Goal: Information Seeking & Learning: Learn about a topic

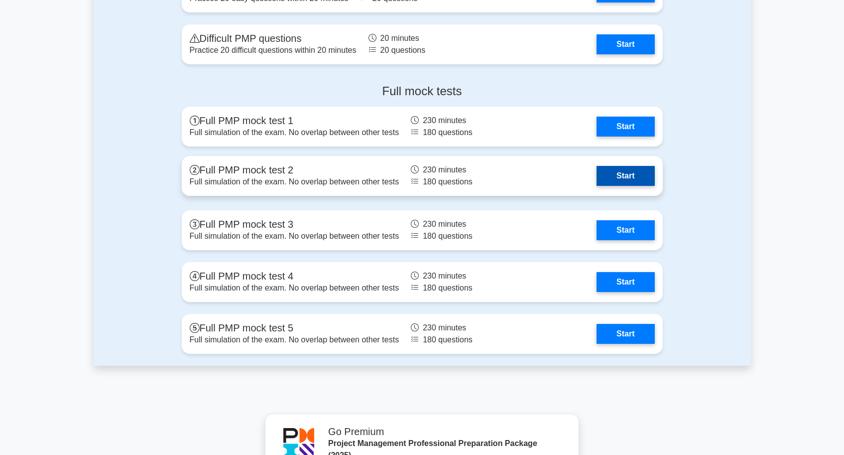
scroll to position [2795, 0]
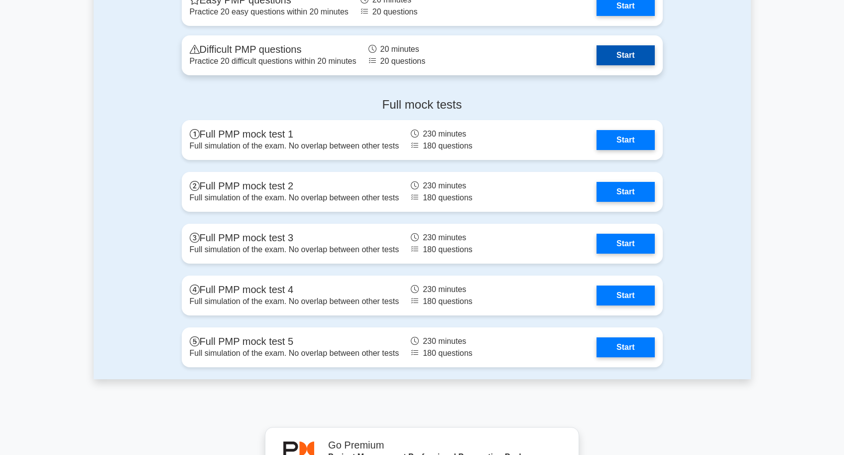
click at [620, 57] on link "Start" at bounding box center [626, 55] width 58 height 20
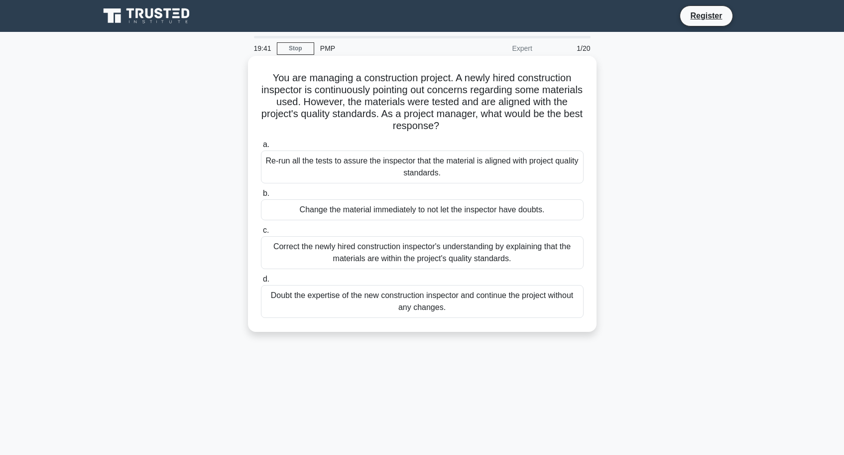
click at [351, 175] on div "Re-run all the tests to assure the inspector that the material is aligned with …" at bounding box center [422, 166] width 323 height 33
click at [261, 148] on input "a. Re-run all the tests to assure the inspector that the material is aligned wi…" at bounding box center [261, 144] width 0 height 6
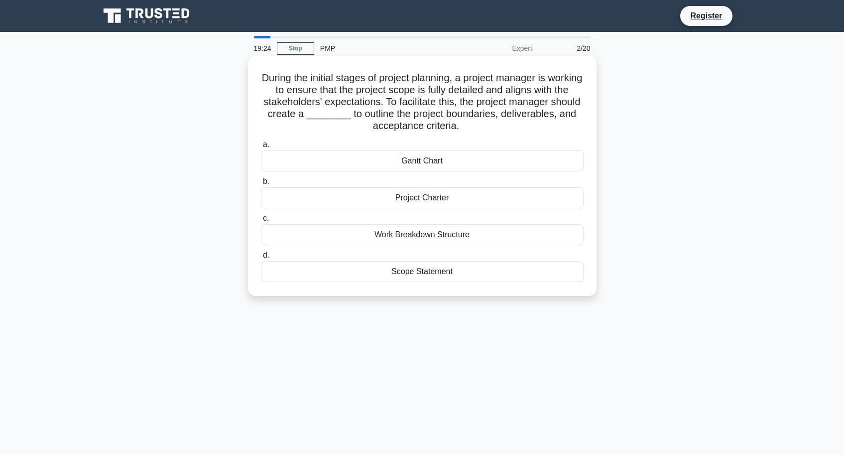
click at [400, 202] on div "Project Charter" at bounding box center [422, 197] width 323 height 21
click at [261, 185] on input "b. Project Charter" at bounding box center [261, 181] width 0 height 6
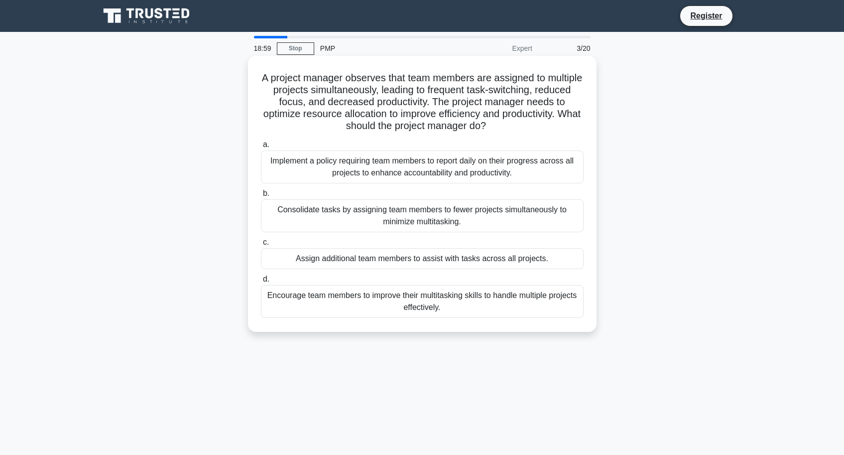
click at [327, 224] on div "Consolidate tasks by assigning team members to fewer projects simultaneously to…" at bounding box center [422, 215] width 323 height 33
click at [261, 197] on input "b. Consolidate tasks by assigning team members to fewer projects simultaneously…" at bounding box center [261, 193] width 0 height 6
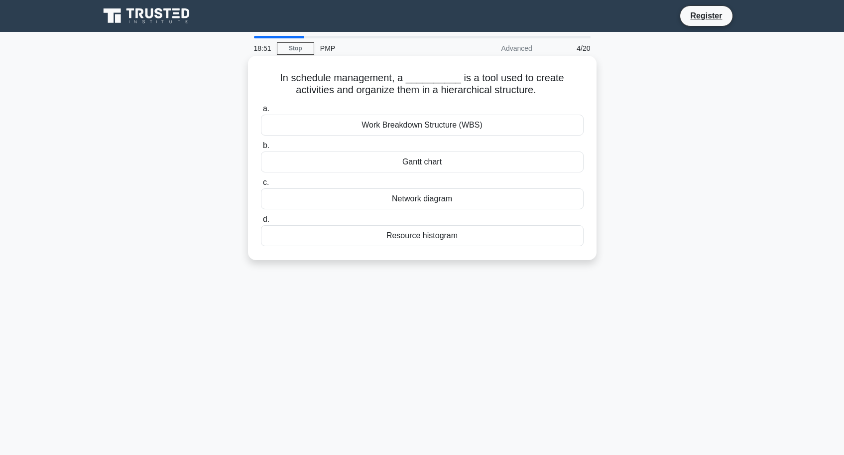
click at [388, 126] on div "Work Breakdown Structure (WBS)" at bounding box center [422, 125] width 323 height 21
click at [261, 112] on input "a. Work Breakdown Structure (WBS)" at bounding box center [261, 109] width 0 height 6
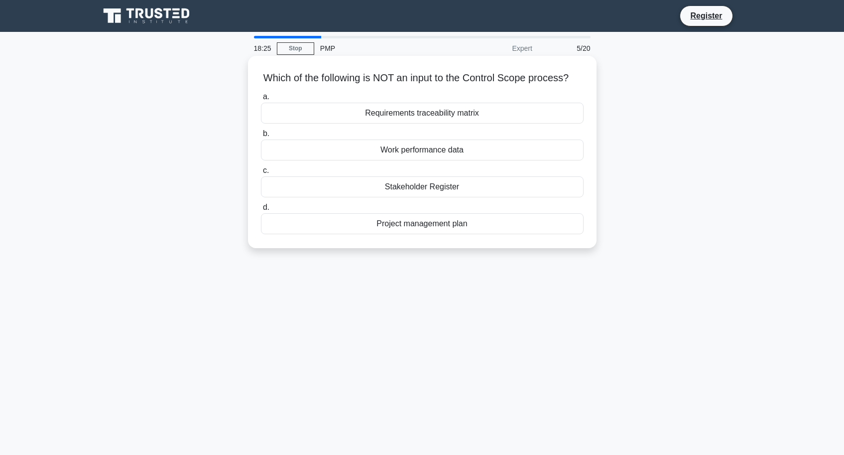
click at [399, 150] on div "Work performance data" at bounding box center [422, 149] width 323 height 21
click at [261, 137] on input "b. Work performance data" at bounding box center [261, 134] width 0 height 6
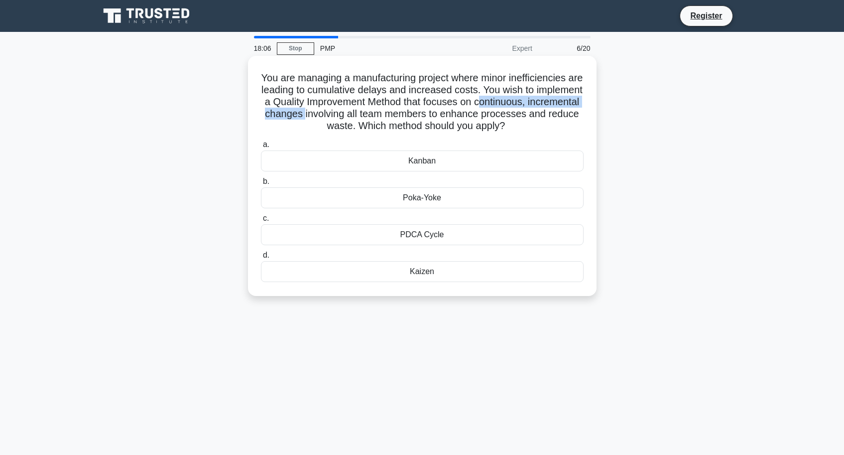
drag, startPoint x: 479, startPoint y: 102, endPoint x: 305, endPoint y: 116, distance: 174.9
click at [305, 116] on h5 "You are managing a manufacturing project where minor inefficiencies are leading…" at bounding box center [422, 102] width 325 height 61
click at [393, 162] on div "Kanban" at bounding box center [422, 160] width 323 height 21
click at [261, 148] on input "a. Kanban" at bounding box center [261, 144] width 0 height 6
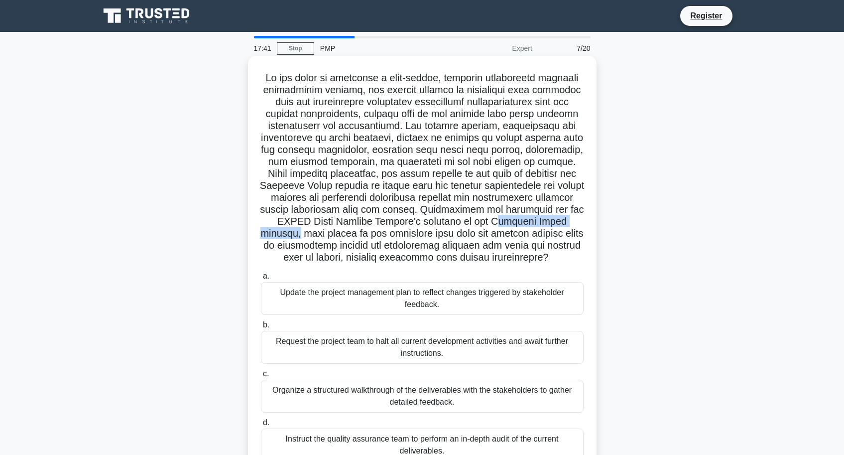
drag, startPoint x: 479, startPoint y: 222, endPoint x: 582, endPoint y: 221, distance: 102.6
click at [582, 221] on h5 ".spinner_0XTQ{transform-origin:center;animation:spinner_y6GP .75s linear infini…" at bounding box center [422, 168] width 325 height 192
drag, startPoint x: 476, startPoint y: 222, endPoint x: 573, endPoint y: 225, distance: 97.2
click at [573, 225] on h5 ".spinner_0XTQ{transform-origin:center;animation:spinner_y6GP .75s linear infini…" at bounding box center [422, 168] width 325 height 192
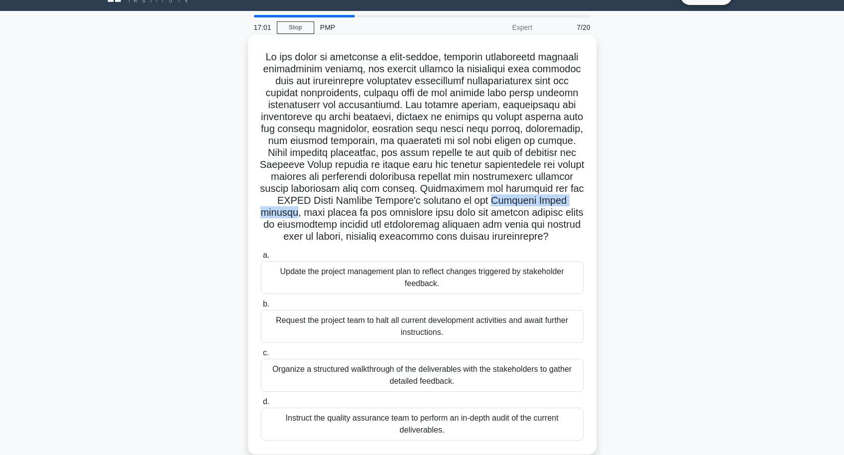
scroll to position [21, 0]
click at [362, 379] on div "Organize a structured walkthrough of the deliverables with the stakeholders to …" at bounding box center [422, 374] width 323 height 33
click at [261, 356] on input "c. Organize a structured walkthrough of the deliverables with the stakeholders …" at bounding box center [261, 352] width 0 height 6
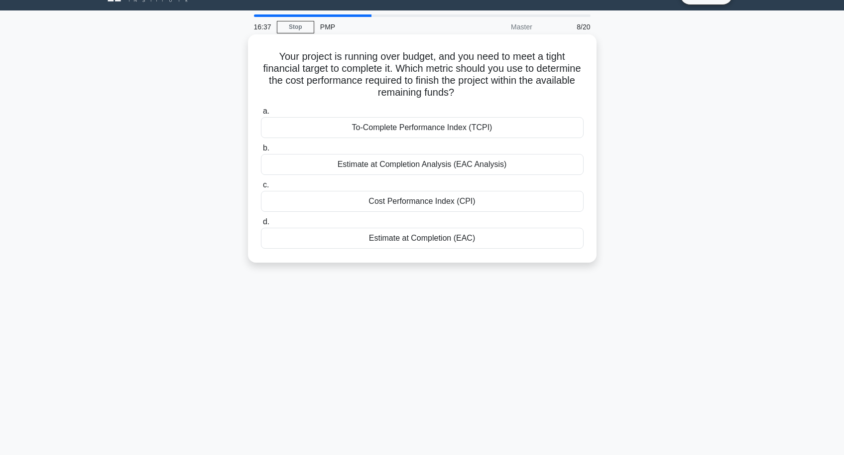
scroll to position [0, 0]
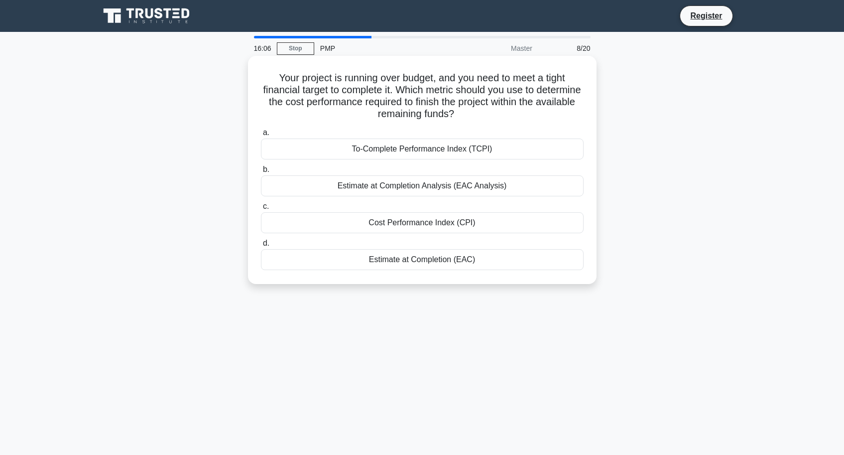
click at [419, 152] on div "To-Complete Performance Index (TCPI)" at bounding box center [422, 148] width 323 height 21
click at [261, 136] on input "a. To-Complete Performance Index (TCPI)" at bounding box center [261, 133] width 0 height 6
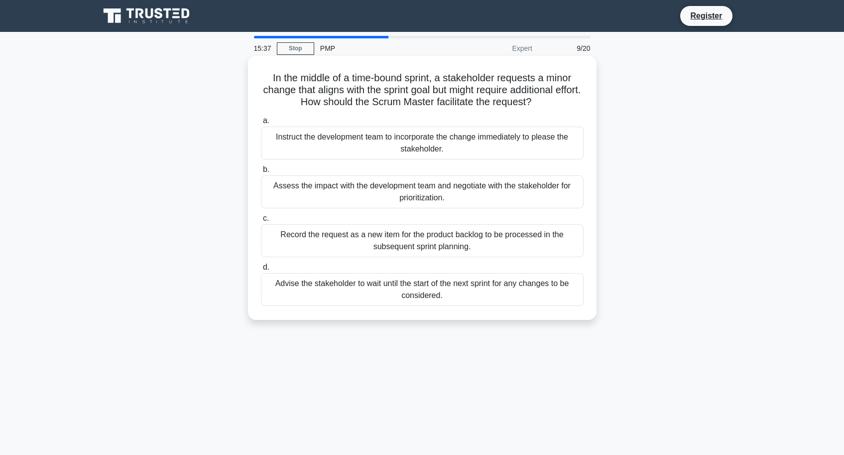
click at [398, 290] on div "Advise the stakeholder to wait until the start of the next sprint for any chang…" at bounding box center [422, 289] width 323 height 33
click at [261, 271] on input "d. Advise the stakeholder to wait until the start of the next sprint for any ch…" at bounding box center [261, 267] width 0 height 6
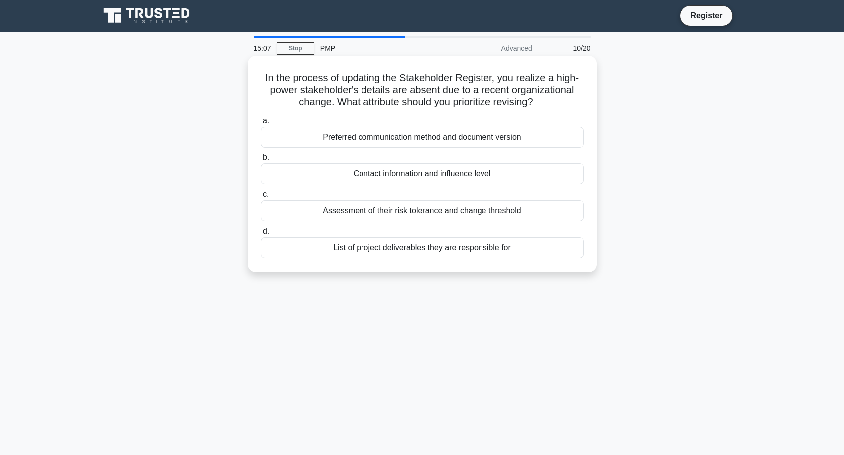
click at [407, 139] on div "Preferred communication method and document version" at bounding box center [422, 137] width 323 height 21
click at [261, 124] on input "a. Preferred communication method and document version" at bounding box center [261, 121] width 0 height 6
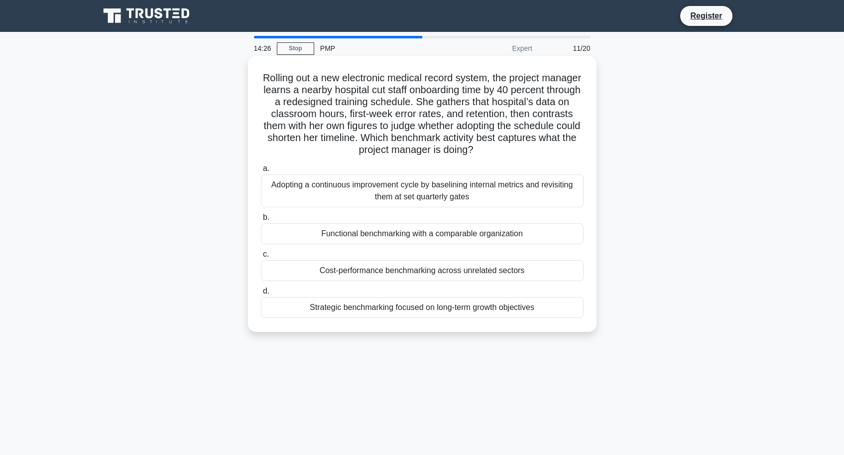
click at [371, 237] on div "Functional benchmarking with a comparable organization" at bounding box center [422, 233] width 323 height 21
click at [261, 221] on input "b. Functional benchmarking with a comparable organization" at bounding box center [261, 217] width 0 height 6
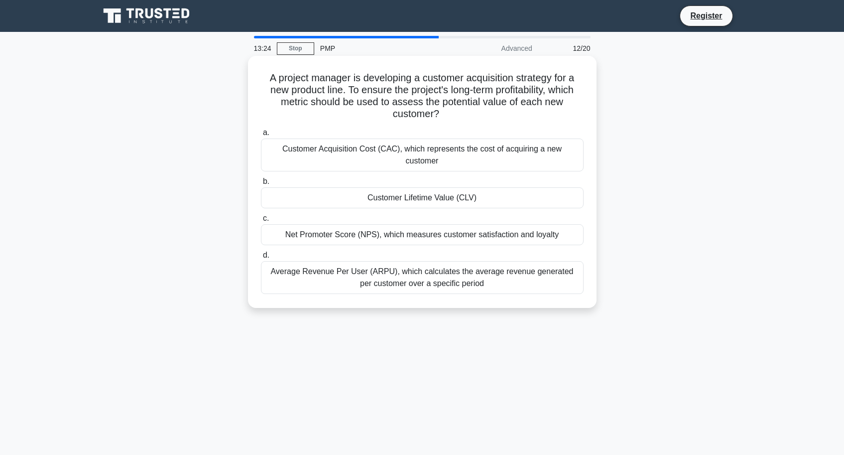
click at [362, 268] on div "Average Revenue Per User (ARPU), which calculates the average revenue generated…" at bounding box center [422, 277] width 323 height 33
click at [261, 259] on input "d. Average Revenue Per User (ARPU), which calculates the average revenue genera…" at bounding box center [261, 255] width 0 height 6
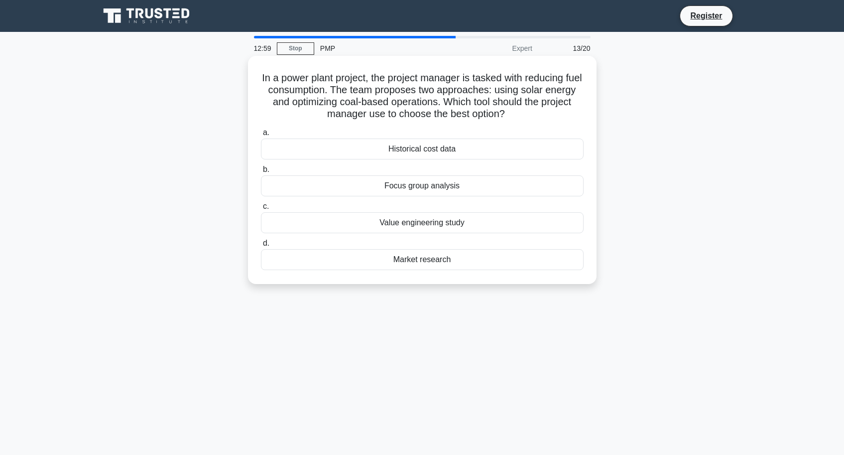
click at [405, 225] on div "Value engineering study" at bounding box center [422, 222] width 323 height 21
click at [261, 210] on input "c. Value engineering study" at bounding box center [261, 206] width 0 height 6
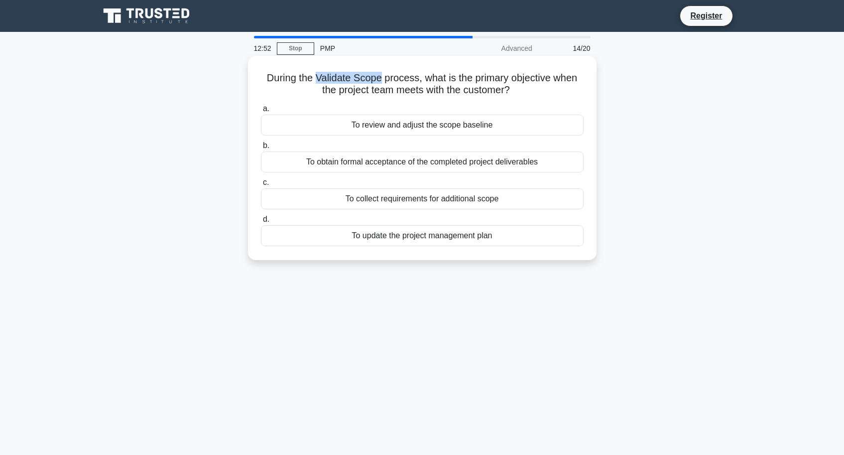
drag, startPoint x: 319, startPoint y: 76, endPoint x: 382, endPoint y: 79, distance: 62.8
click at [382, 79] on h5 "During the Validate Scope process, what is the primary objective when the proje…" at bounding box center [422, 84] width 325 height 25
click at [384, 166] on div "To obtain formal acceptance of the completed project deliverables" at bounding box center [422, 161] width 323 height 21
click at [261, 149] on input "b. To obtain formal acceptance of the completed project deliverables" at bounding box center [261, 145] width 0 height 6
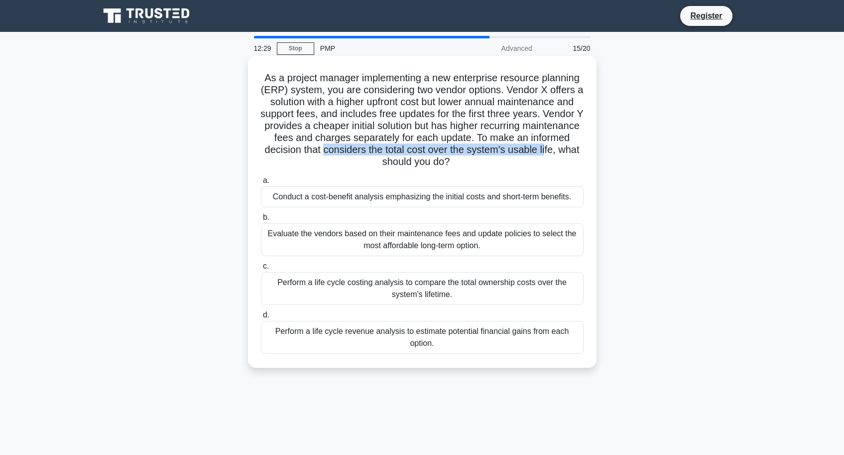
drag, startPoint x: 323, startPoint y: 150, endPoint x: 546, endPoint y: 151, distance: 222.2
click at [546, 151] on h5 "As a project manager implementing a new enterprise resource planning (ERP) syst…" at bounding box center [422, 120] width 325 height 97
click at [356, 297] on div "Perform a life cycle costing analysis to compare the total ownership costs over…" at bounding box center [422, 288] width 323 height 33
click at [261, 270] on input "c. Perform a life cycle costing analysis to compare the total ownership costs o…" at bounding box center [261, 266] width 0 height 6
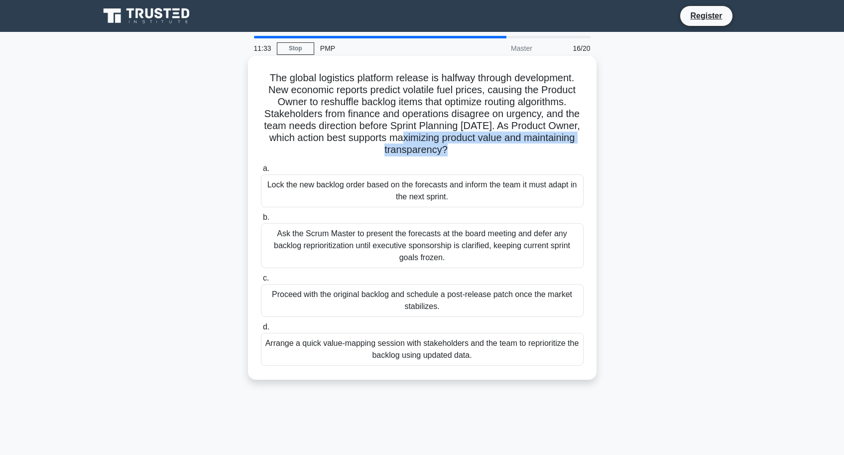
drag, startPoint x: 393, startPoint y: 142, endPoint x: 436, endPoint y: 147, distance: 43.6
click at [436, 147] on h5 "The global logistics platform release is halfway through development. New econo…" at bounding box center [422, 114] width 325 height 85
click at [379, 355] on div "Arrange a quick value-mapping session with stakeholders and the team to reprior…" at bounding box center [422, 349] width 323 height 33
click at [261, 330] on input "d. Arrange a quick value-mapping session with stakeholders and the team to repr…" at bounding box center [261, 327] width 0 height 6
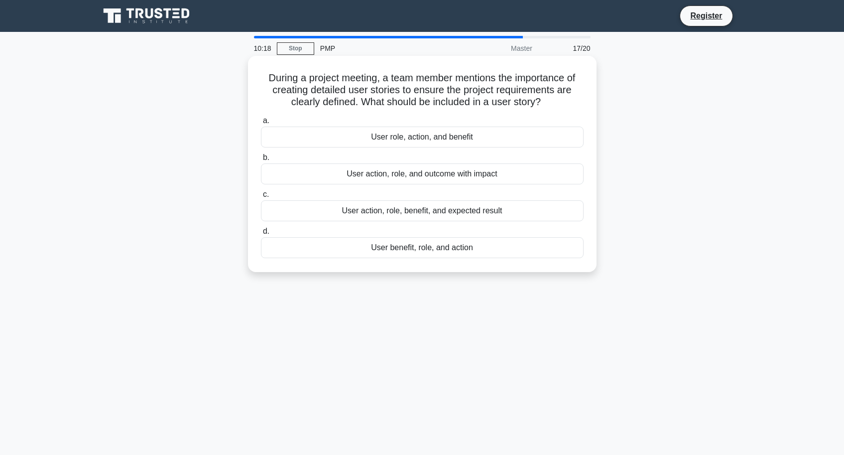
click at [338, 211] on div "User action, role, benefit, and expected result" at bounding box center [422, 210] width 323 height 21
click at [261, 198] on input "c. User action, role, benefit, and expected result" at bounding box center [261, 194] width 0 height 6
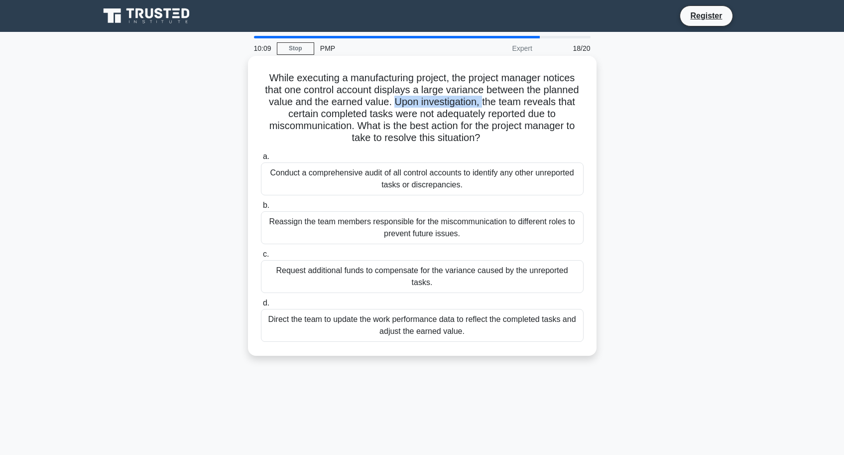
drag, startPoint x: 395, startPoint y: 103, endPoint x: 480, endPoint y: 99, distance: 85.8
click at [480, 99] on h5 "While executing a manufacturing project, the project manager notices that one c…" at bounding box center [422, 108] width 325 height 73
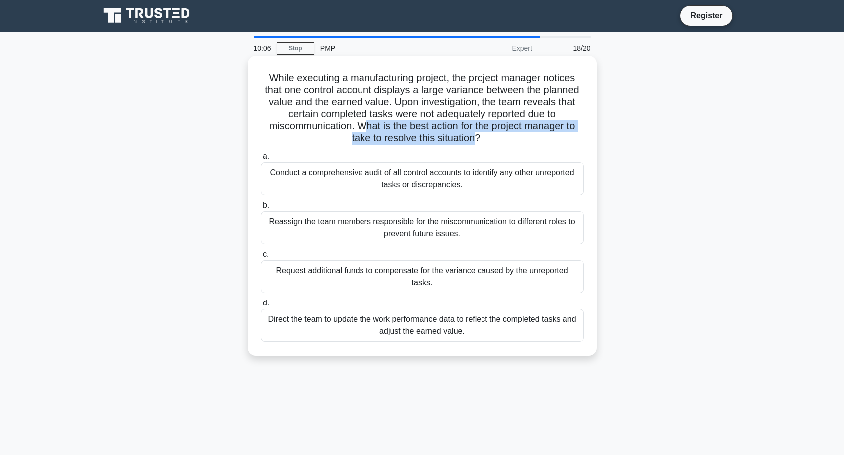
drag, startPoint x: 366, startPoint y: 126, endPoint x: 475, endPoint y: 134, distance: 109.9
click at [475, 134] on h5 "While executing a manufacturing project, the project manager notices that one c…" at bounding box center [422, 108] width 325 height 73
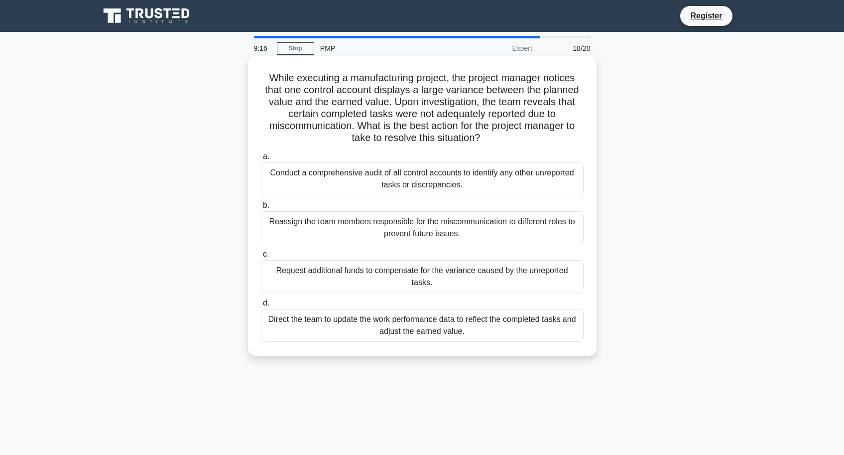
click at [350, 182] on div "Conduct a comprehensive audit of all control accounts to identify any other unr…" at bounding box center [422, 178] width 323 height 33
click at [261, 160] on input "a. Conduct a comprehensive audit of all control accounts to identify any other …" at bounding box center [261, 156] width 0 height 6
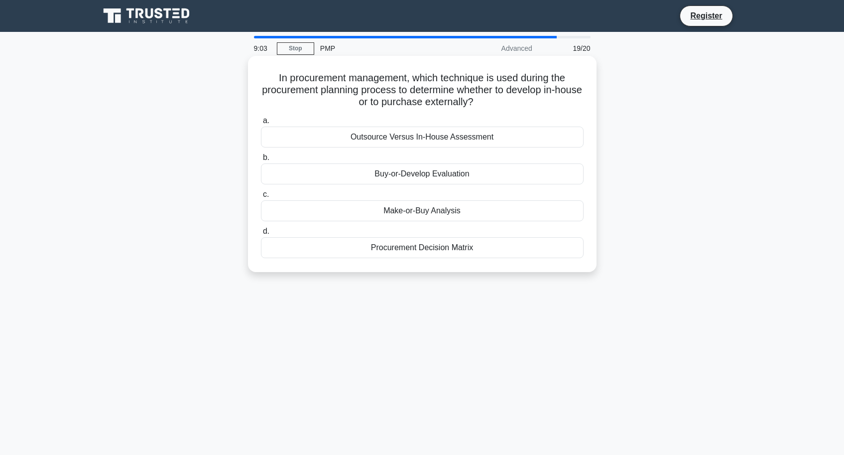
click at [380, 211] on div "Make-or-Buy Analysis" at bounding box center [422, 210] width 323 height 21
click at [261, 198] on input "c. Make-or-Buy Analysis" at bounding box center [261, 194] width 0 height 6
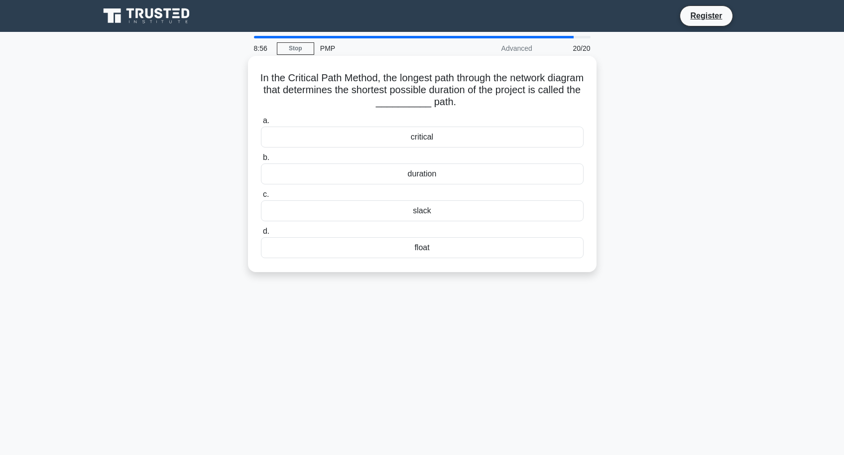
click at [392, 142] on div "critical" at bounding box center [422, 137] width 323 height 21
click at [261, 124] on input "a. critical" at bounding box center [261, 121] width 0 height 6
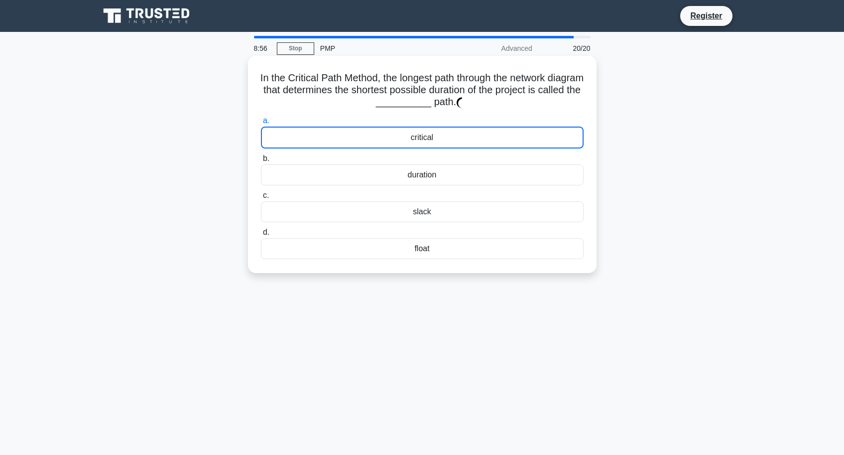
click at [392, 142] on div "critical" at bounding box center [422, 138] width 323 height 22
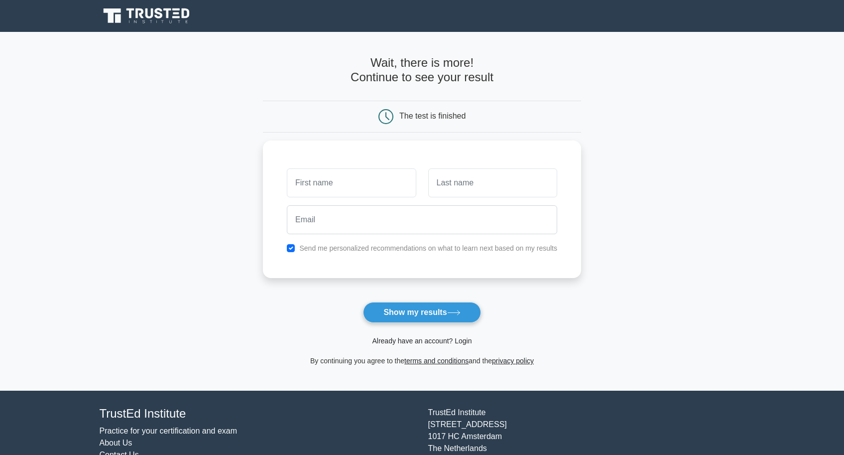
click at [401, 340] on link "Already have an account? Login" at bounding box center [422, 341] width 100 height 8
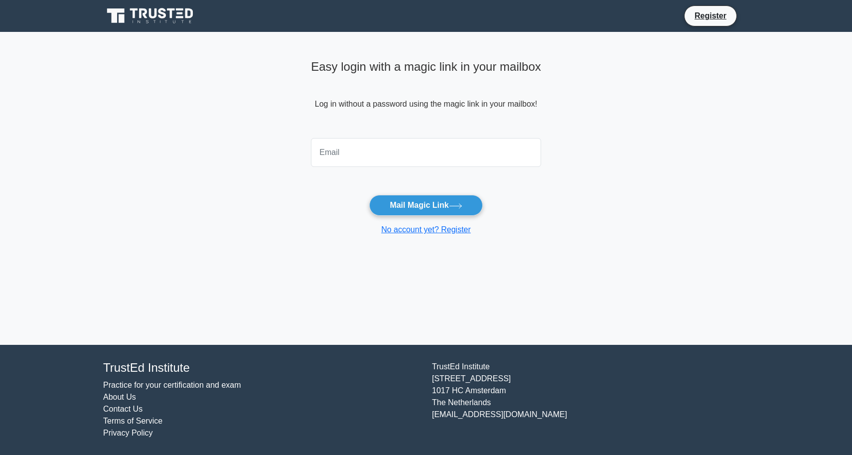
click at [395, 158] on input "email" at bounding box center [426, 152] width 230 height 29
type input "beckylim_9@hotmail.com"
click at [420, 208] on button "Mail Magic Link" at bounding box center [425, 205] width 113 height 21
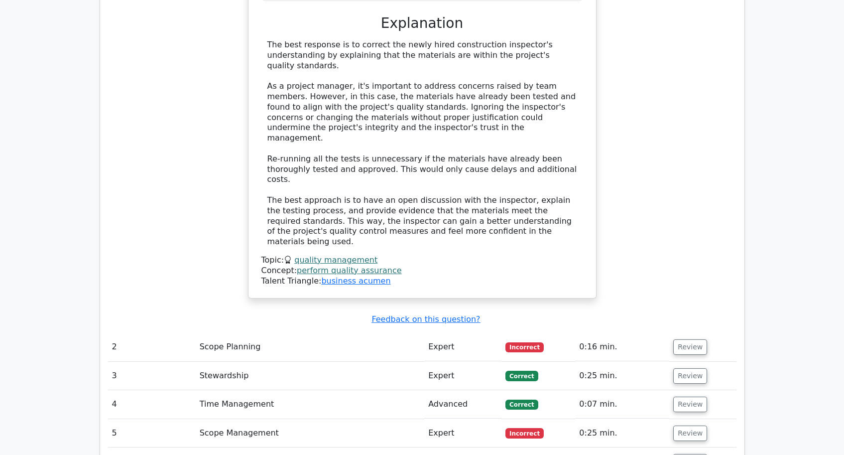
scroll to position [1293, 0]
click at [405, 332] on td "Scope Planning" at bounding box center [310, 346] width 229 height 28
click at [685, 339] on button "Review" at bounding box center [691, 346] width 34 height 15
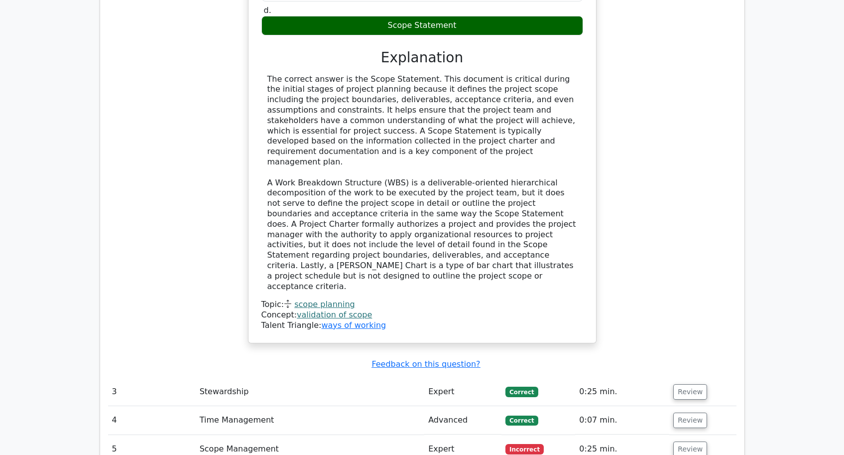
scroll to position [1839, 0]
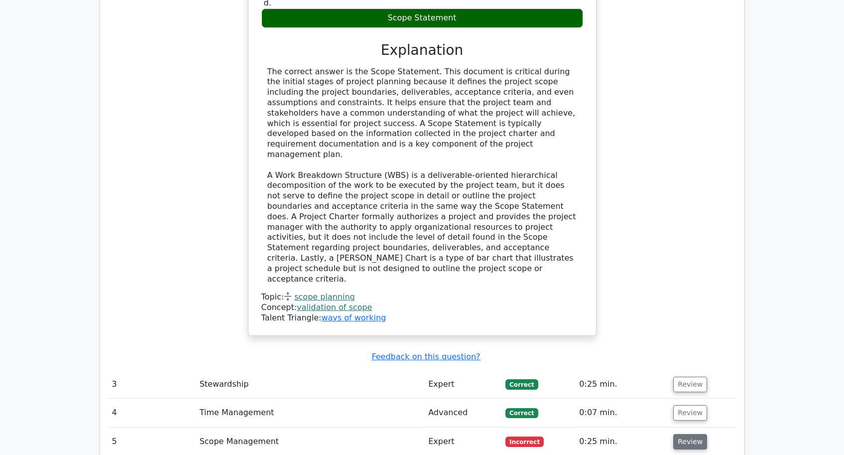
click at [688, 434] on button "Review" at bounding box center [691, 441] width 34 height 15
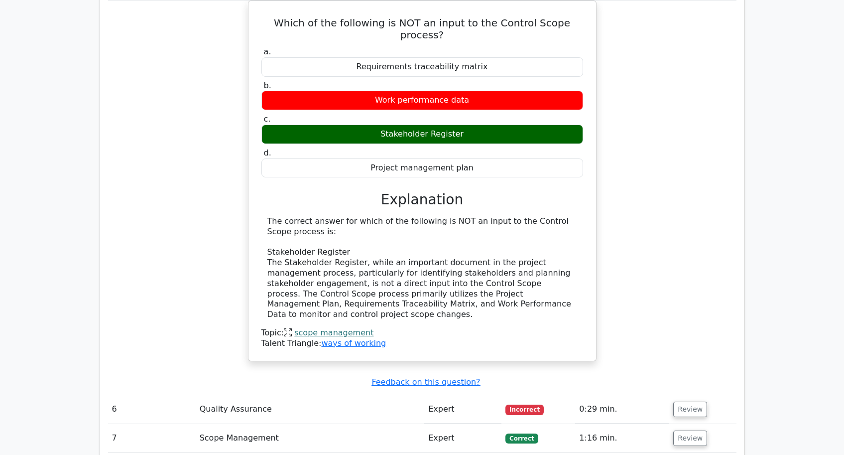
scroll to position [2306, 0]
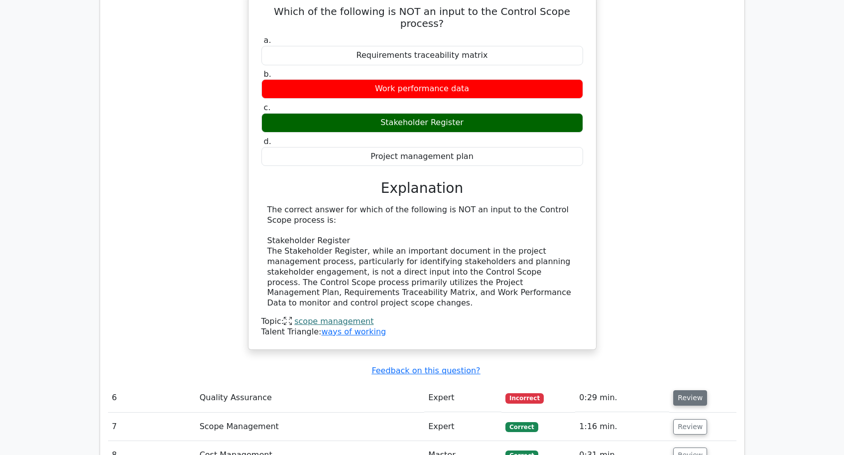
click at [683, 390] on button "Review" at bounding box center [691, 397] width 34 height 15
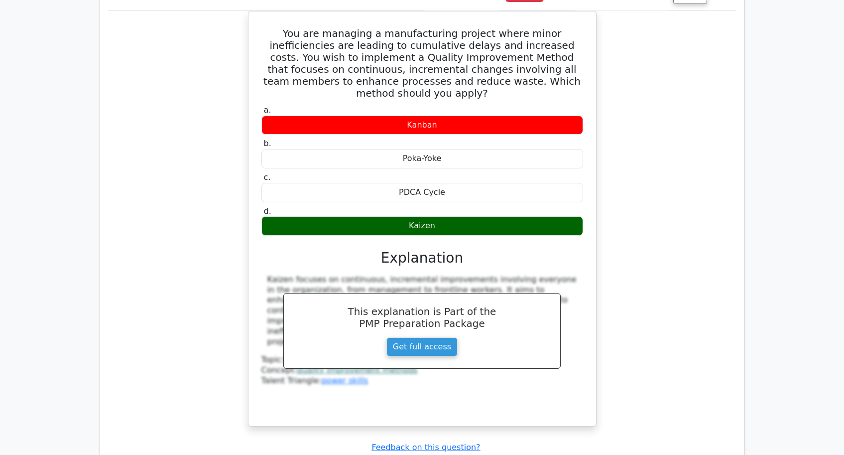
scroll to position [2819, 0]
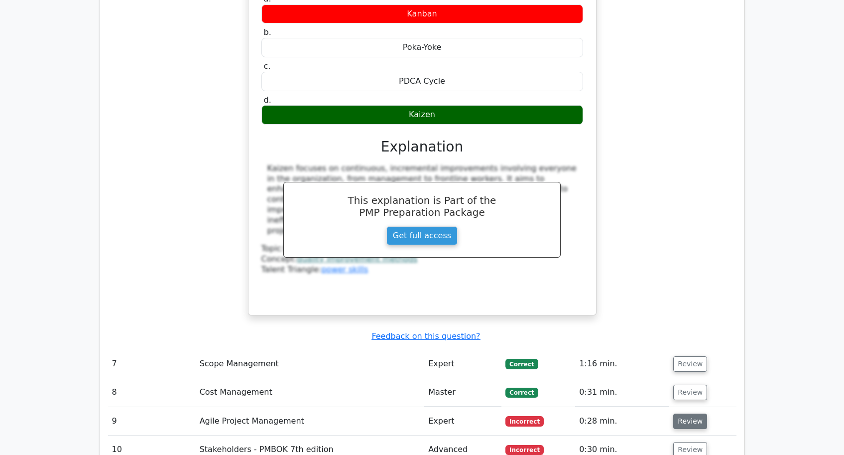
click at [682, 413] on button "Review" at bounding box center [691, 420] width 34 height 15
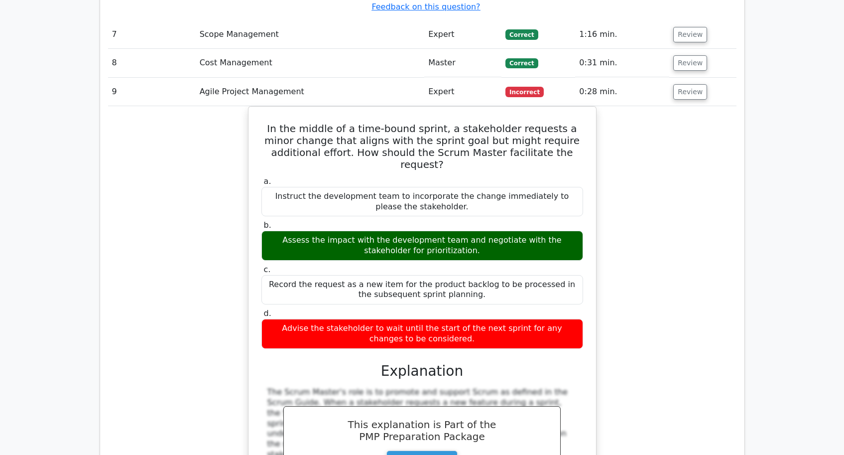
scroll to position [3339, 0]
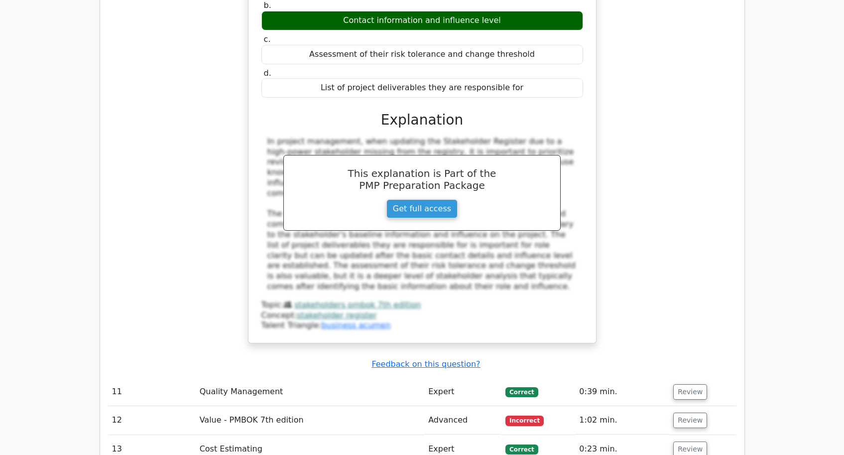
scroll to position [3973, 0]
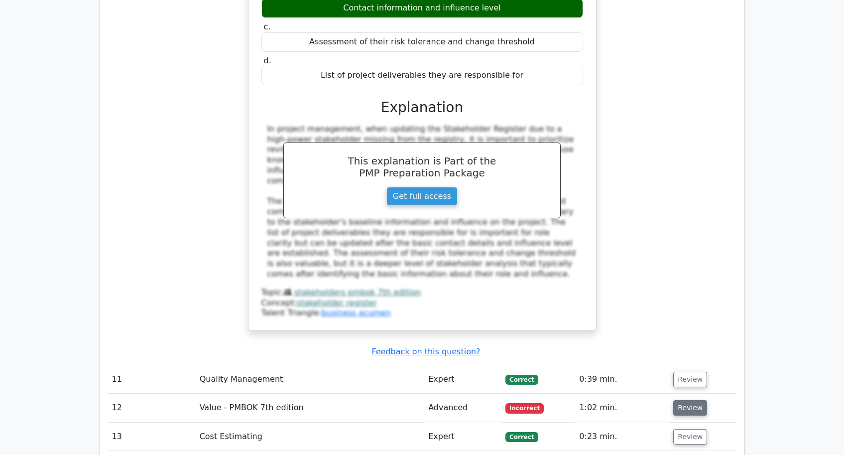
click at [687, 400] on button "Review" at bounding box center [691, 407] width 34 height 15
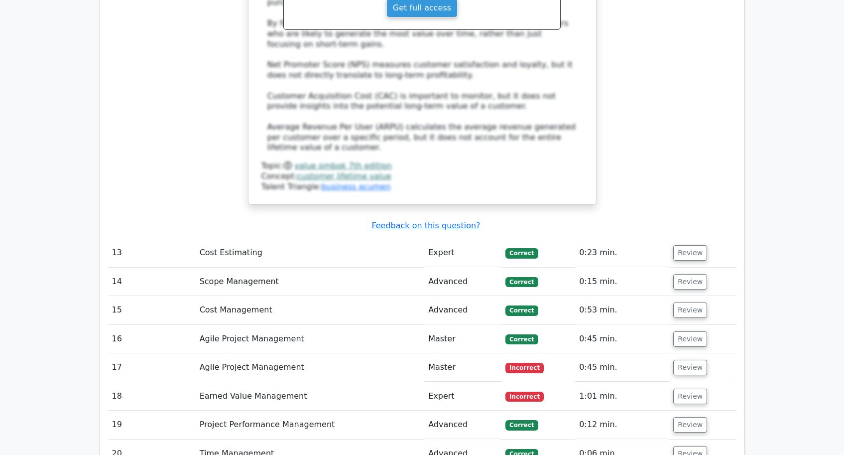
scroll to position [4741, 0]
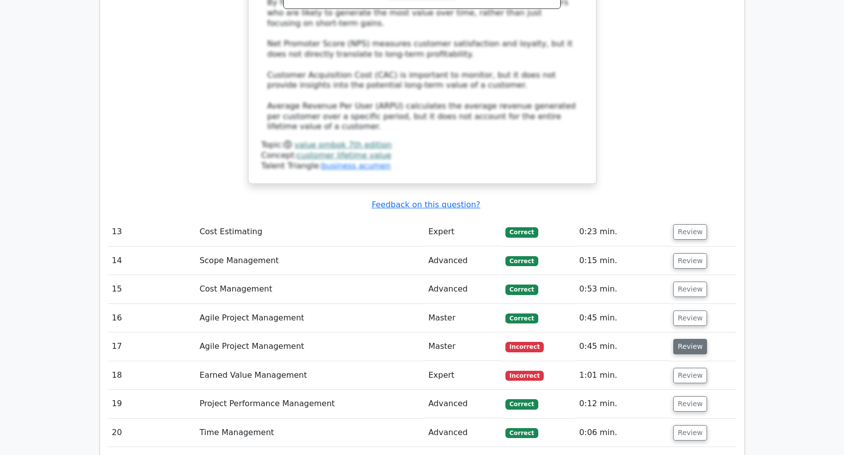
click at [691, 339] on button "Review" at bounding box center [691, 346] width 34 height 15
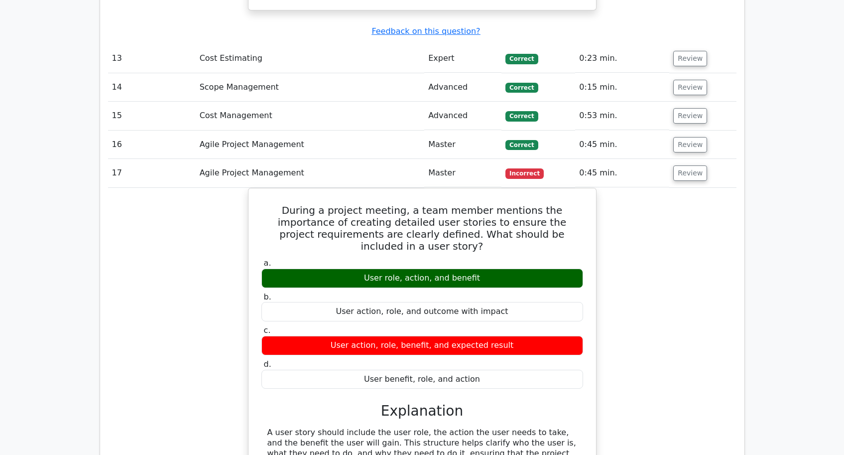
scroll to position [4963, 0]
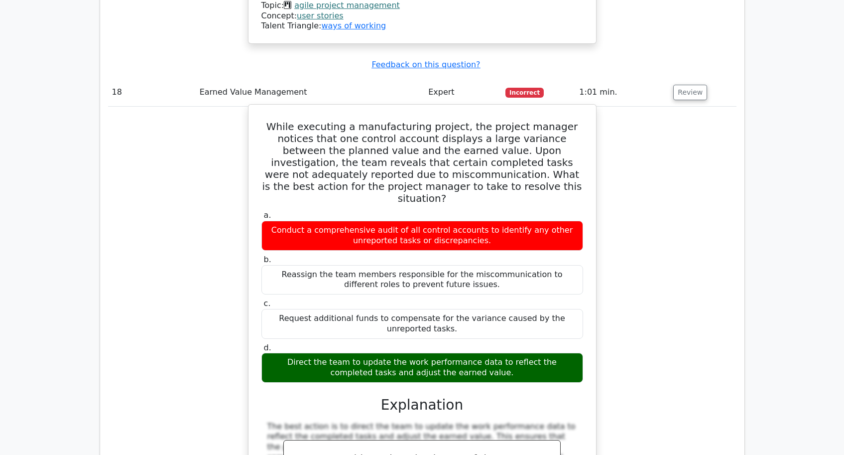
scroll to position [5952, 0]
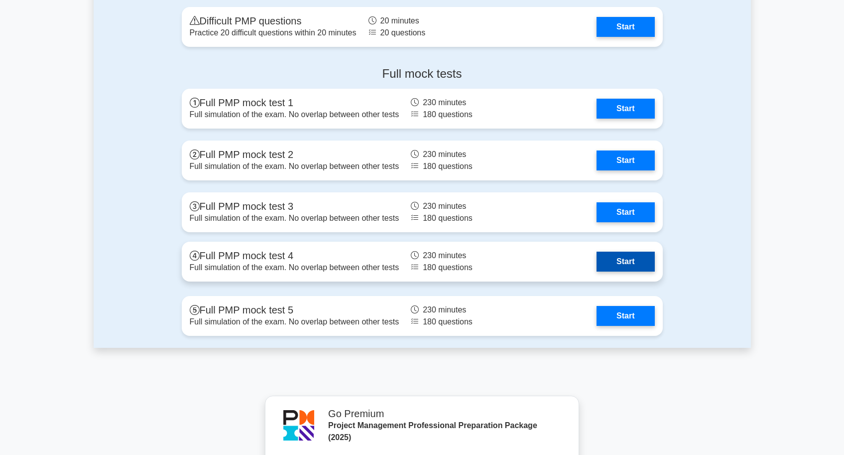
scroll to position [3421, 0]
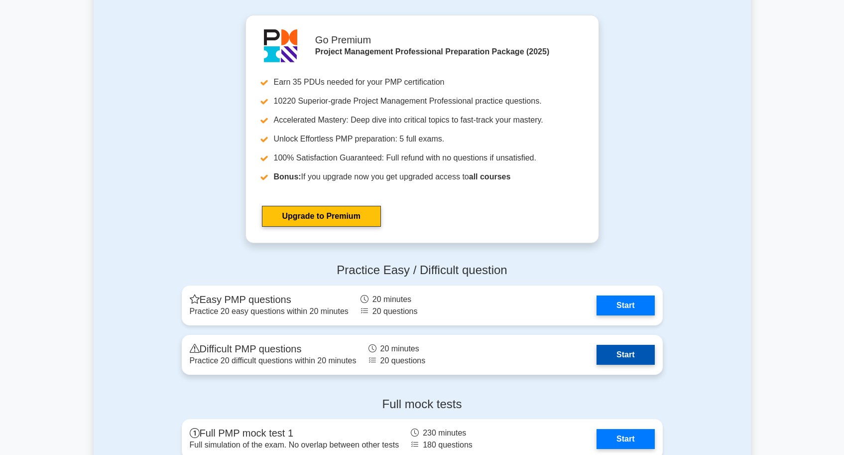
click at [617, 351] on link "Start" at bounding box center [626, 355] width 58 height 20
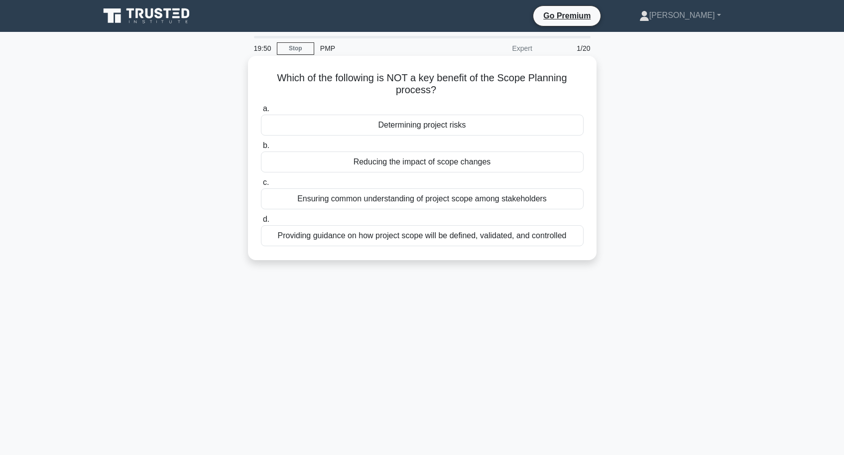
click at [443, 132] on div "Determining project risks" at bounding box center [422, 125] width 323 height 21
click at [261, 112] on input "a. Determining project risks" at bounding box center [261, 109] width 0 height 6
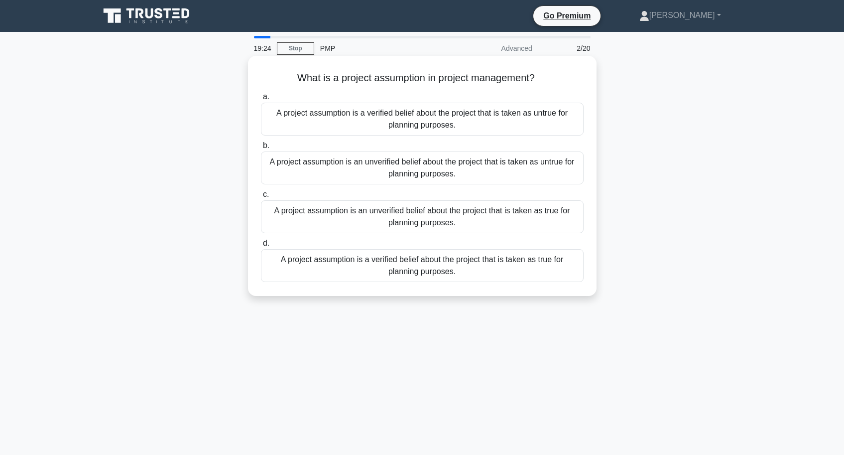
click at [429, 224] on div "A project assumption is an unverified belief about the project that is taken as…" at bounding box center [422, 216] width 323 height 33
click at [261, 198] on input "c. A project assumption is an unverified belief about the project that is taken…" at bounding box center [261, 194] width 0 height 6
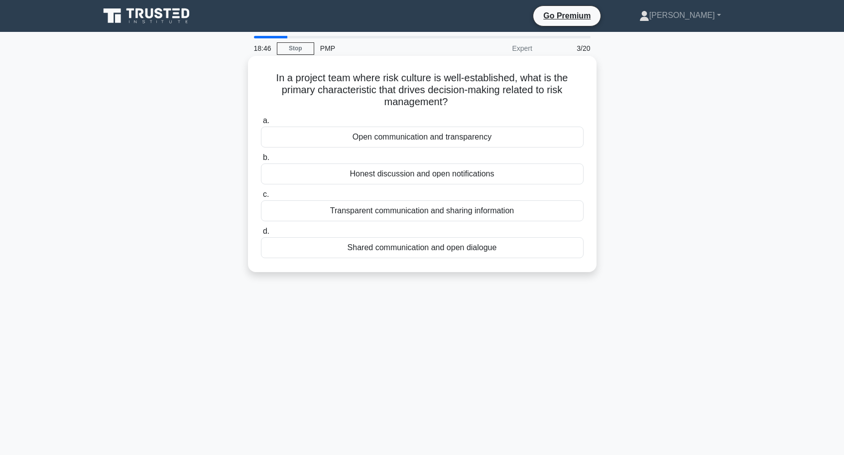
click at [400, 141] on div "Open communication and transparency" at bounding box center [422, 137] width 323 height 21
click at [261, 124] on input "a. Open communication and transparency" at bounding box center [261, 121] width 0 height 6
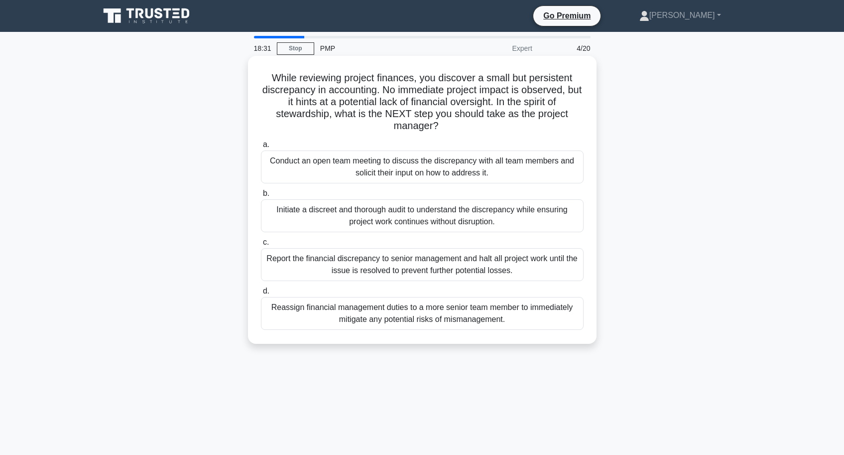
drag, startPoint x: 498, startPoint y: 101, endPoint x: 444, endPoint y: 124, distance: 58.2
click at [444, 124] on h5 "While reviewing project finances, you discover a small but persistent discrepan…" at bounding box center [422, 102] width 325 height 61
click at [407, 173] on div "Conduct an open team meeting to discuss the discrepancy with all team members a…" at bounding box center [422, 166] width 323 height 33
click at [261, 148] on input "a. Conduct an open team meeting to discuss the discrepancy with all team member…" at bounding box center [261, 144] width 0 height 6
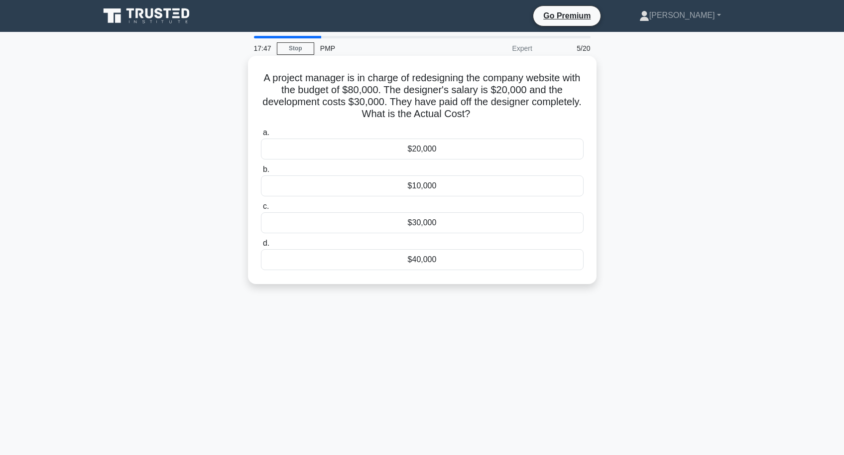
click at [436, 153] on div "$20,000" at bounding box center [422, 148] width 323 height 21
click at [261, 136] on input "a. $20,000" at bounding box center [261, 133] width 0 height 6
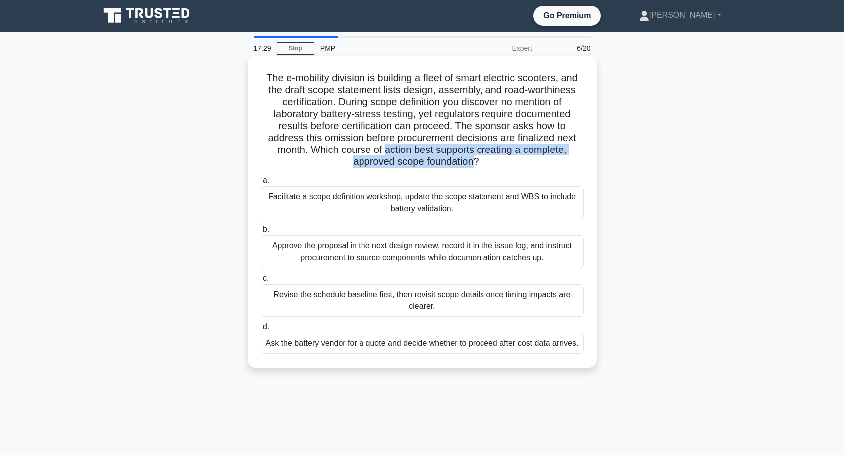
drag, startPoint x: 347, startPoint y: 152, endPoint x: 448, endPoint y: 163, distance: 102.2
click at [448, 163] on h5 "The e-mobility division is building a fleet of smart electric scooters, and the…" at bounding box center [422, 120] width 325 height 97
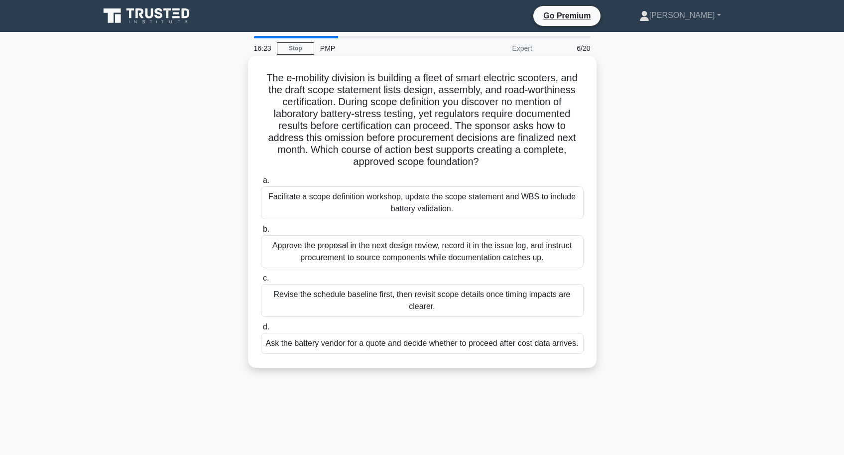
click at [354, 211] on div "Facilitate a scope definition workshop, update the scope statement and WBS to i…" at bounding box center [422, 202] width 323 height 33
click at [261, 184] on input "a. Facilitate a scope definition workshop, update the scope statement and WBS t…" at bounding box center [261, 180] width 0 height 6
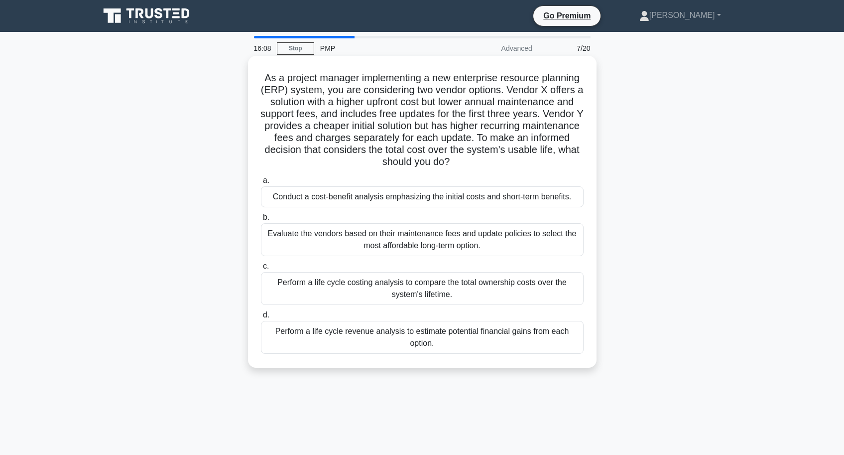
click at [391, 292] on div "Perform a life cycle costing analysis to compare the total ownership costs over…" at bounding box center [422, 288] width 323 height 33
click at [261, 270] on input "c. Perform a life cycle costing analysis to compare the total ownership costs o…" at bounding box center [261, 266] width 0 height 6
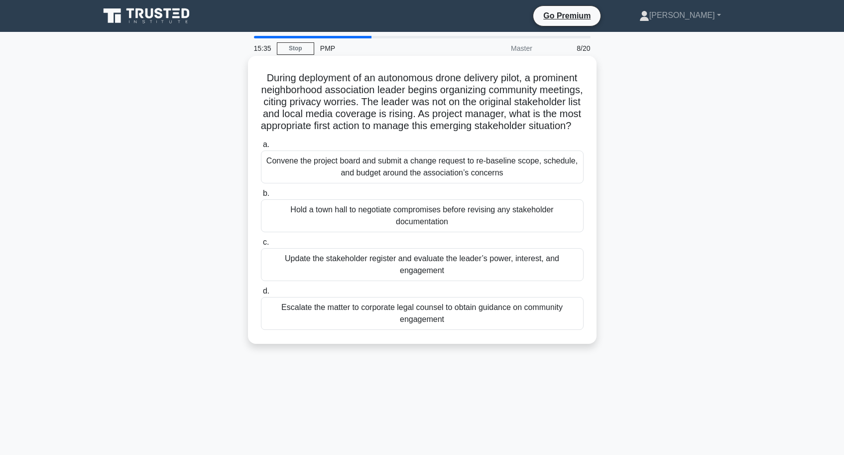
click at [375, 281] on div "Update the stakeholder register and evaluate the leader’s power, interest, and …" at bounding box center [422, 264] width 323 height 33
click at [261, 246] on input "c. Update the stakeholder register and evaluate the leader’s power, interest, a…" at bounding box center [261, 242] width 0 height 6
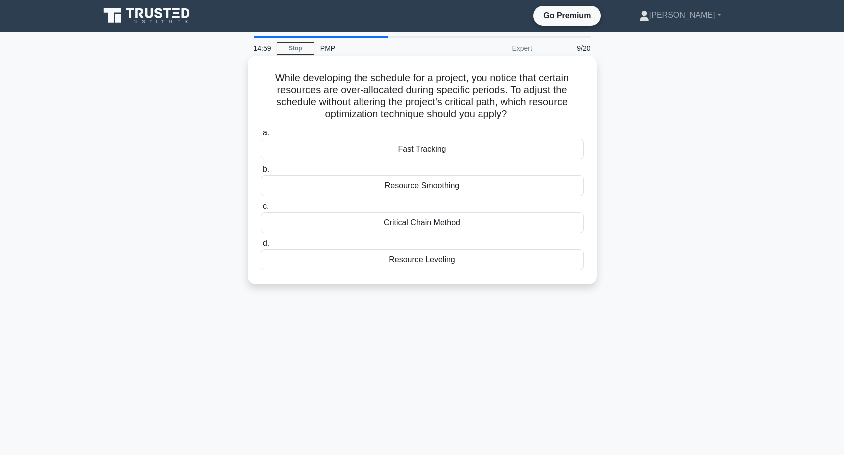
click at [419, 264] on div "Resource Leveling" at bounding box center [422, 259] width 323 height 21
click at [261, 247] on input "d. Resource Leveling" at bounding box center [261, 243] width 0 height 6
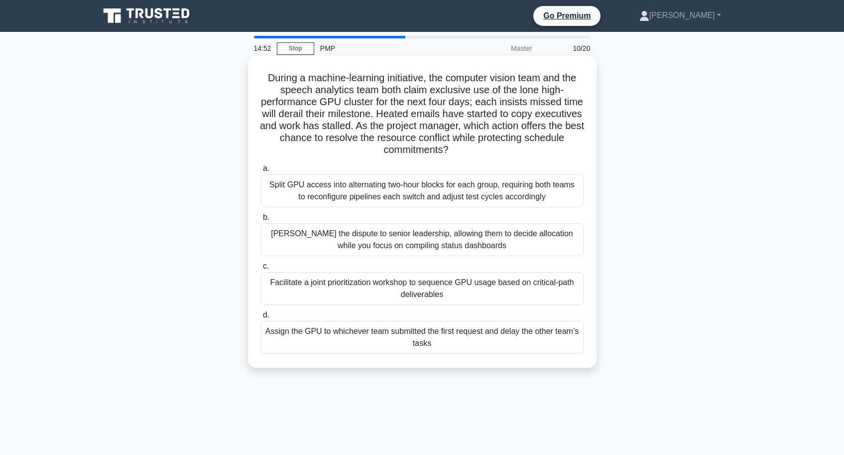
drag, startPoint x: 478, startPoint y: 126, endPoint x: 476, endPoint y: 132, distance: 5.8
click at [466, 156] on h5 "During a machine-learning initiative, the computer vision team and the speech a…" at bounding box center [422, 114] width 325 height 85
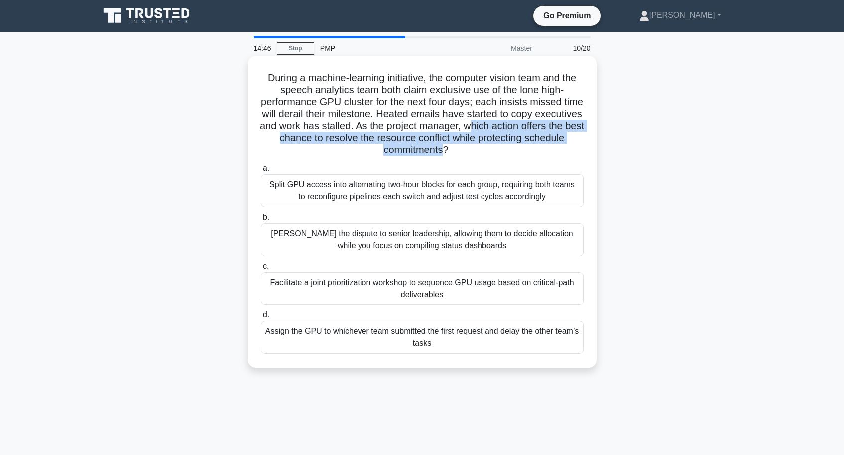
drag, startPoint x: 478, startPoint y: 128, endPoint x: 440, endPoint y: 156, distance: 47.3
click at [440, 156] on h5 "During a machine-learning initiative, the computer vision team and the speech a…" at bounding box center [422, 114] width 325 height 85
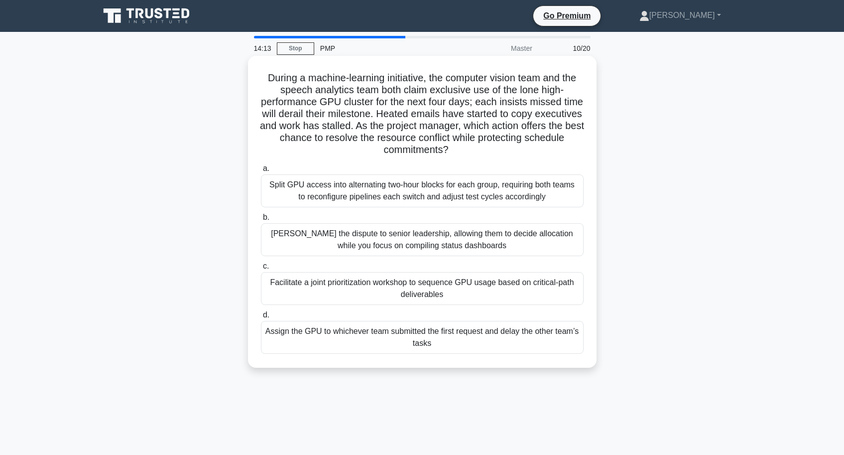
click at [363, 289] on div "Facilitate a joint prioritization workshop to sequence GPU usage based on criti…" at bounding box center [422, 288] width 323 height 33
click at [261, 270] on input "c. Facilitate a joint prioritization workshop to sequence GPU usage based on cr…" at bounding box center [261, 266] width 0 height 6
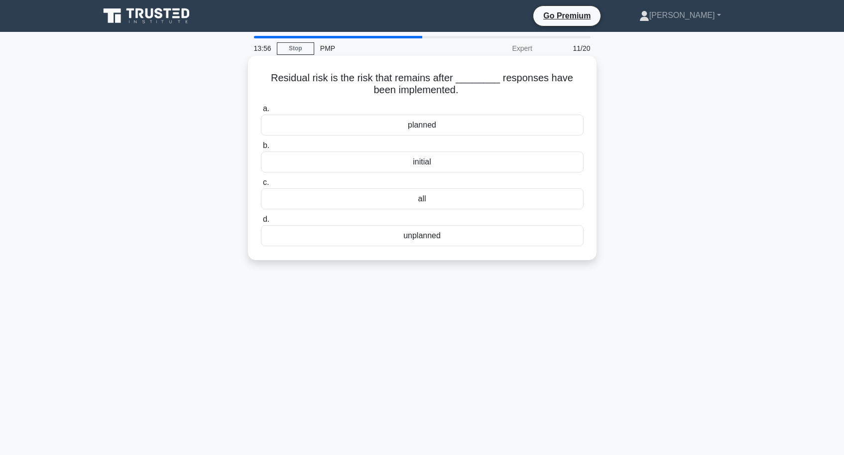
click at [418, 164] on div "initial" at bounding box center [422, 161] width 323 height 21
click at [261, 149] on input "b. initial" at bounding box center [261, 145] width 0 height 6
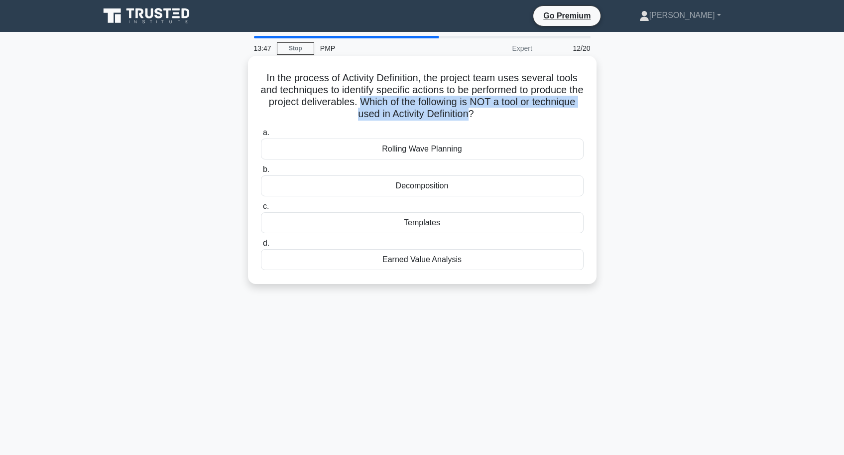
drag, startPoint x: 394, startPoint y: 103, endPoint x: 492, endPoint y: 114, distance: 98.3
click at [492, 114] on h5 "In the process of Activity Definition, the project team uses several tools and …" at bounding box center [422, 96] width 325 height 49
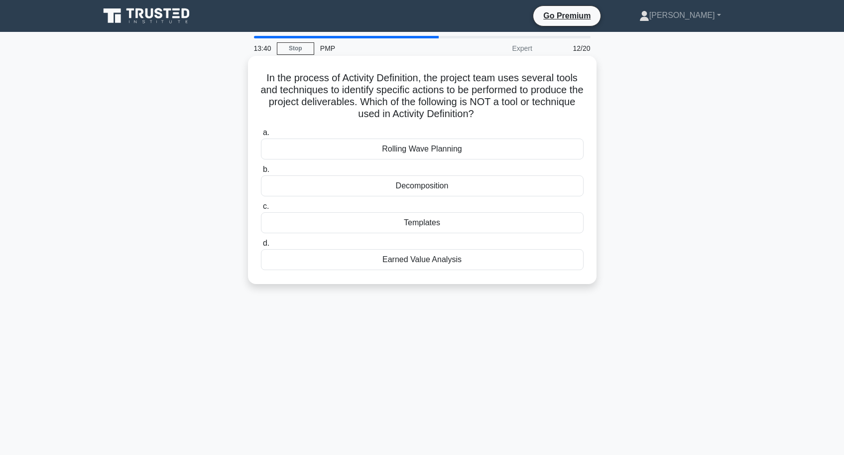
click at [450, 265] on div "Earned Value Analysis" at bounding box center [422, 259] width 323 height 21
click at [261, 247] on input "d. Earned Value Analysis" at bounding box center [261, 243] width 0 height 6
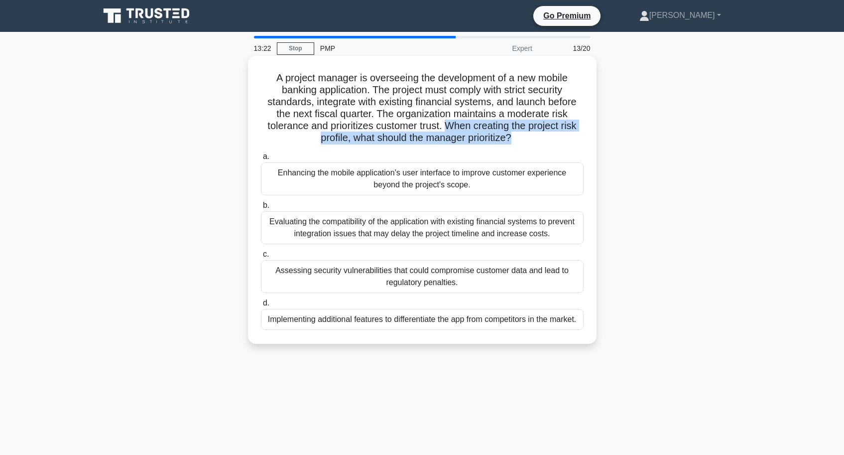
drag, startPoint x: 448, startPoint y: 125, endPoint x: 509, endPoint y: 139, distance: 63.0
click at [509, 139] on h5 "A project manager is overseeing the development of a new mobile banking applica…" at bounding box center [422, 108] width 325 height 73
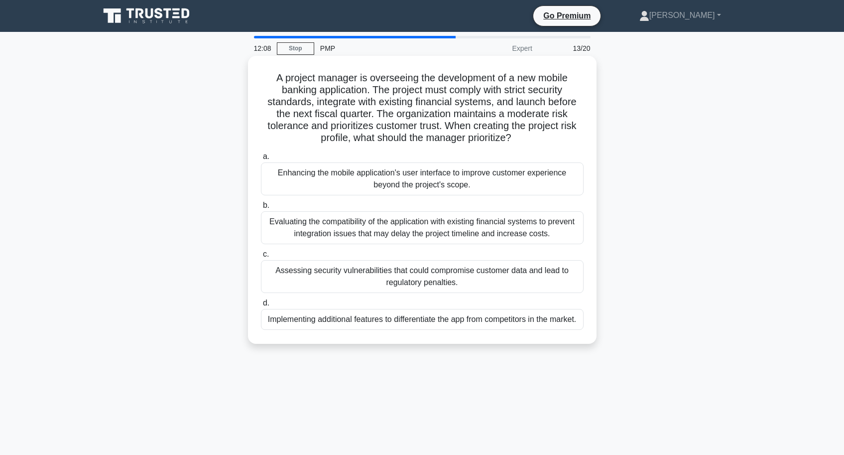
click at [395, 237] on div "Evaluating the compatibility of the application with existing financial systems…" at bounding box center [422, 227] width 323 height 33
click at [261, 209] on input "b. Evaluating the compatibility of the application with existing financial syst…" at bounding box center [261, 205] width 0 height 6
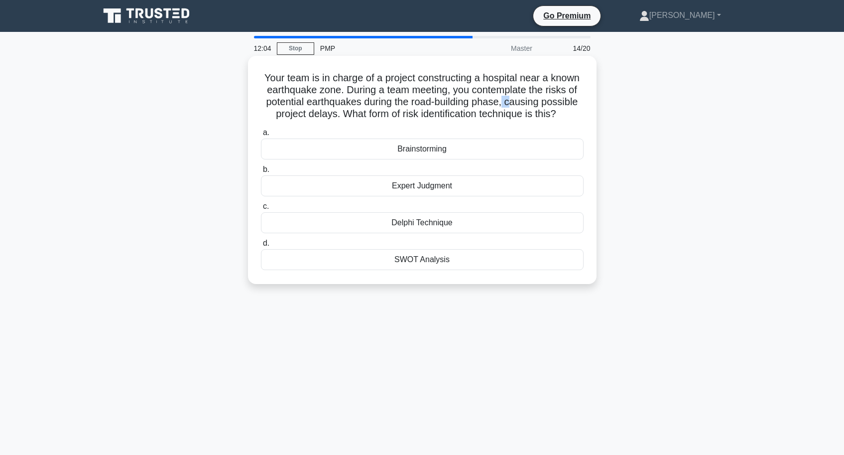
drag, startPoint x: 502, startPoint y: 104, endPoint x: 509, endPoint y: 107, distance: 7.6
click at [509, 107] on h5 "Your team is in charge of a project constructing a hospital near a known earthq…" at bounding box center [422, 96] width 325 height 49
drag, startPoint x: 554, startPoint y: 115, endPoint x: 346, endPoint y: 119, distance: 207.8
click at [346, 119] on h5 "Your team is in charge of a project constructing a hospital near a known earthq…" at bounding box center [422, 96] width 325 height 49
click at [410, 225] on div "Delphi Technique" at bounding box center [422, 222] width 323 height 21
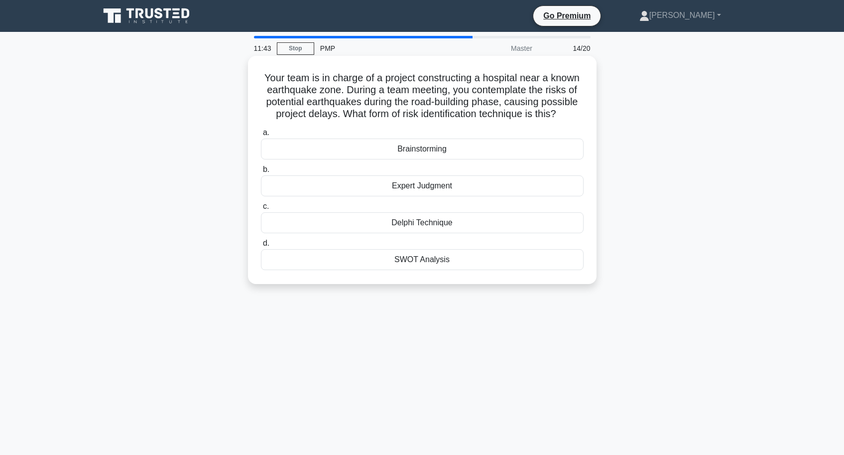
click at [261, 210] on input "c. Delphi Technique" at bounding box center [261, 206] width 0 height 6
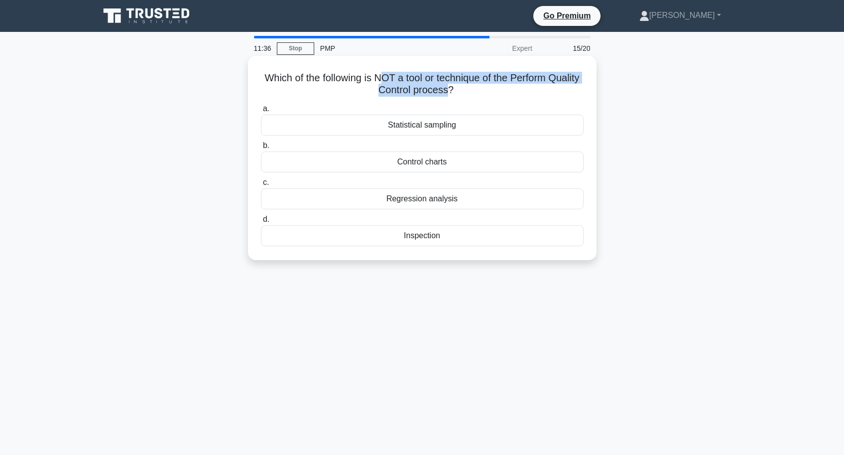
drag, startPoint x: 379, startPoint y: 75, endPoint x: 448, endPoint y: 92, distance: 71.4
click at [448, 92] on h5 "Which of the following is NOT a tool or technique of the Perform Quality Contro…" at bounding box center [422, 84] width 325 height 25
click at [419, 203] on div "Regression analysis" at bounding box center [422, 198] width 323 height 21
click at [261, 186] on input "c. Regression analysis" at bounding box center [261, 182] width 0 height 6
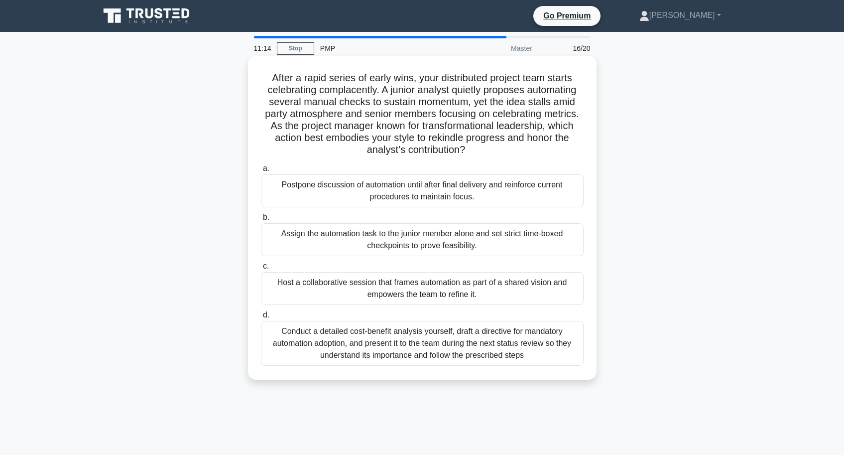
drag, startPoint x: 270, startPoint y: 127, endPoint x: 538, endPoint y: 149, distance: 269.0
click at [538, 149] on h5 "After a rapid series of early wins, your distributed project team starts celebr…" at bounding box center [422, 114] width 325 height 85
click at [362, 293] on div "Host a collaborative session that frames automation as part of a shared vision …" at bounding box center [422, 288] width 323 height 33
click at [261, 270] on input "c. Host a collaborative session that frames automation as part of a shared visi…" at bounding box center [261, 266] width 0 height 6
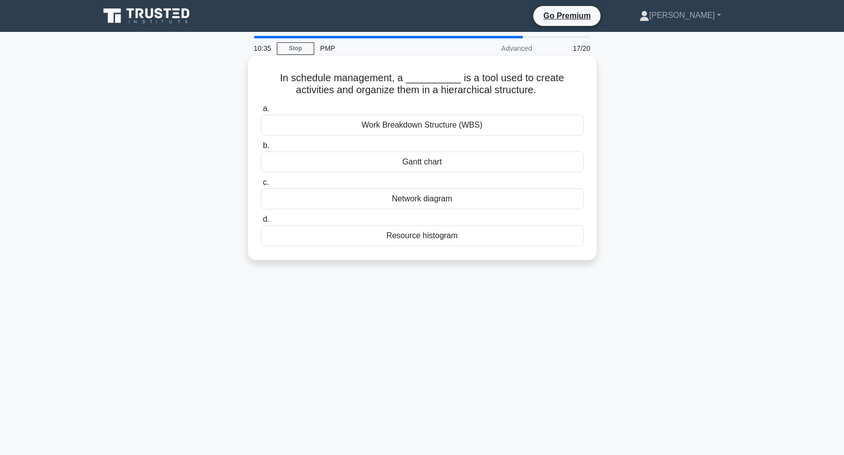
click at [415, 129] on div "Work Breakdown Structure (WBS)" at bounding box center [422, 125] width 323 height 21
click at [261, 112] on input "a. Work Breakdown Structure (WBS)" at bounding box center [261, 109] width 0 height 6
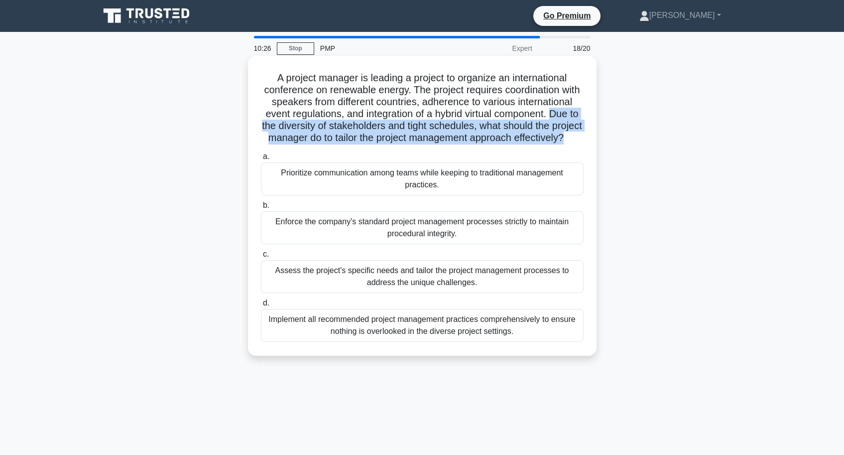
drag, startPoint x: 550, startPoint y: 115, endPoint x: 564, endPoint y: 139, distance: 27.9
click at [564, 139] on h5 "A project manager is leading a project to organize an international conference …" at bounding box center [422, 108] width 325 height 73
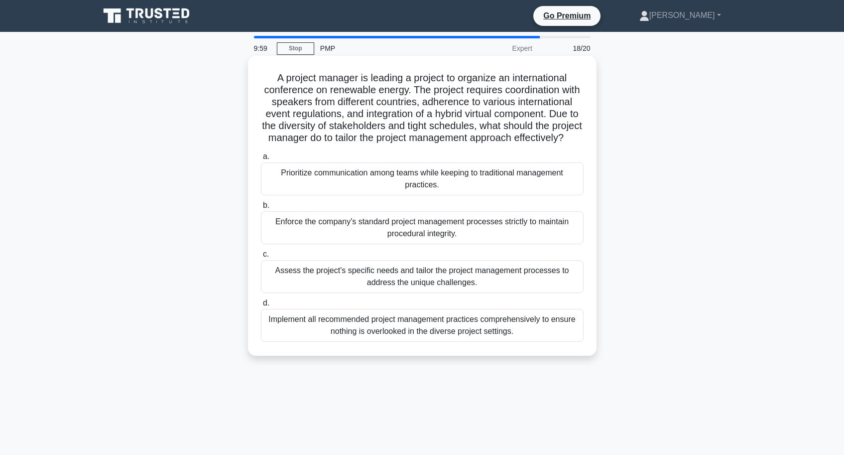
click at [357, 277] on div "Assess the project's specific needs and tailor the project management processes…" at bounding box center [422, 276] width 323 height 33
click at [261, 258] on input "c. Assess the project's specific needs and tailor the project management proces…" at bounding box center [261, 254] width 0 height 6
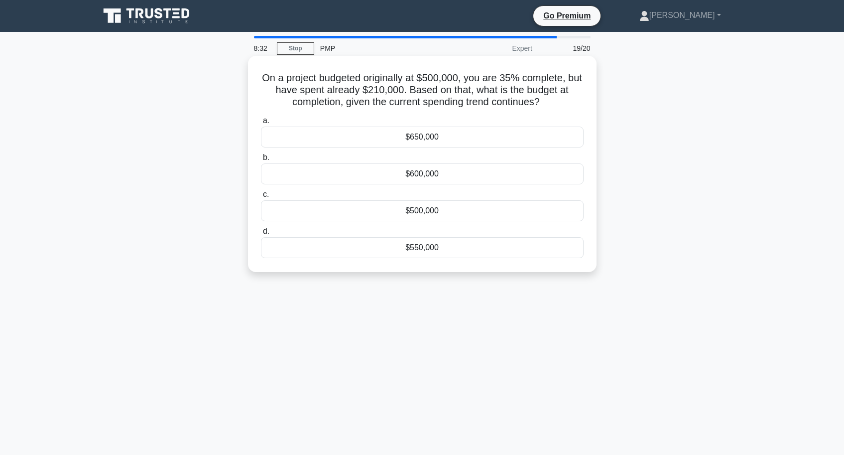
click at [359, 175] on div "$600,000" at bounding box center [422, 173] width 323 height 21
click at [261, 161] on input "b. $600,000" at bounding box center [261, 157] width 0 height 6
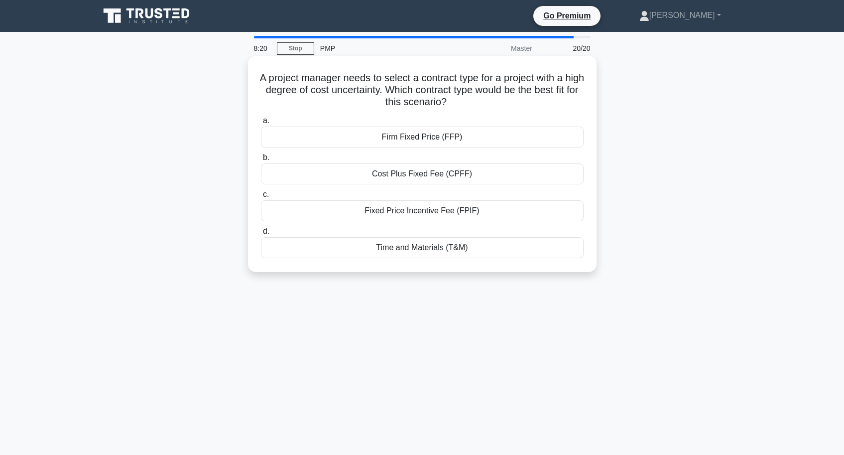
click at [393, 178] on div "Cost Plus Fixed Fee (CPFF)" at bounding box center [422, 173] width 323 height 21
click at [261, 161] on input "b. Cost Plus Fixed Fee (CPFF)" at bounding box center [261, 157] width 0 height 6
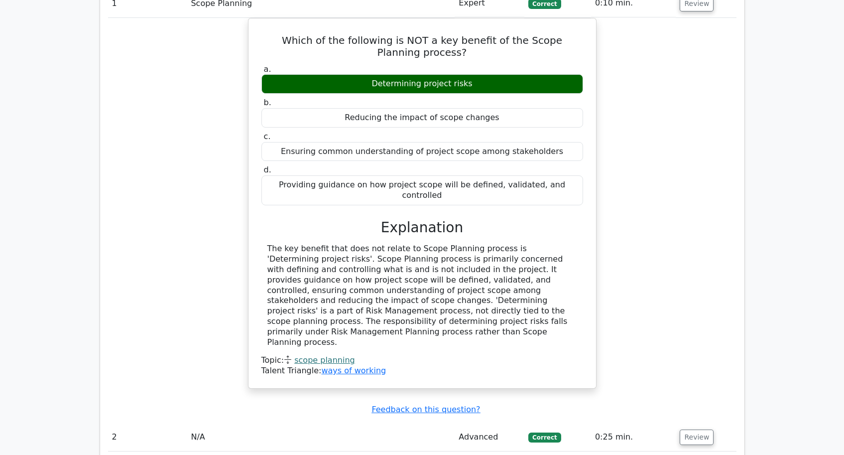
scroll to position [1137, 0]
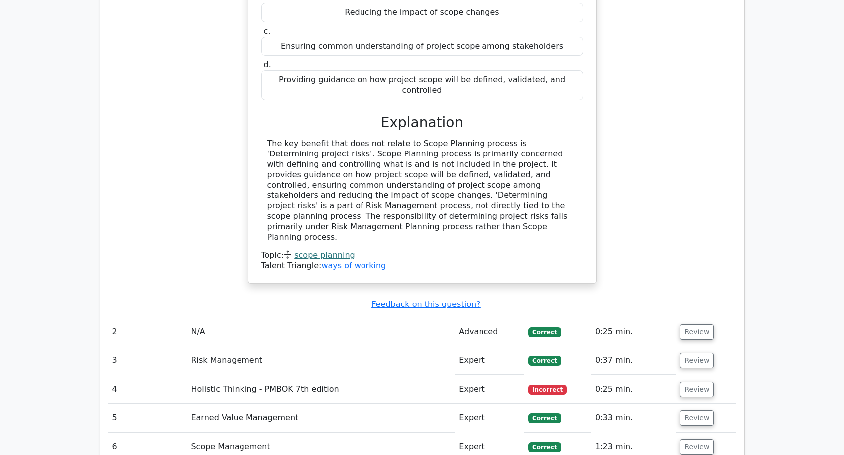
click at [440, 375] on td "Holistic Thinking - PMBOK 7th edition" at bounding box center [321, 389] width 268 height 28
click at [684, 382] on button "Review" at bounding box center [697, 389] width 34 height 15
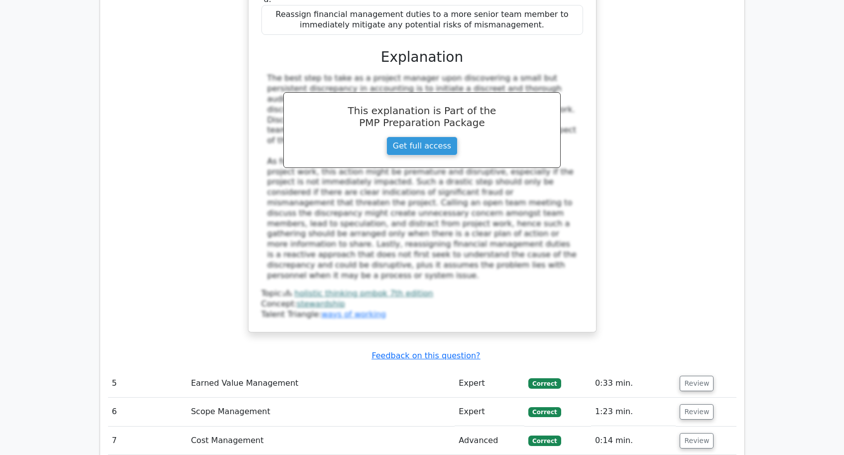
scroll to position [1877, 0]
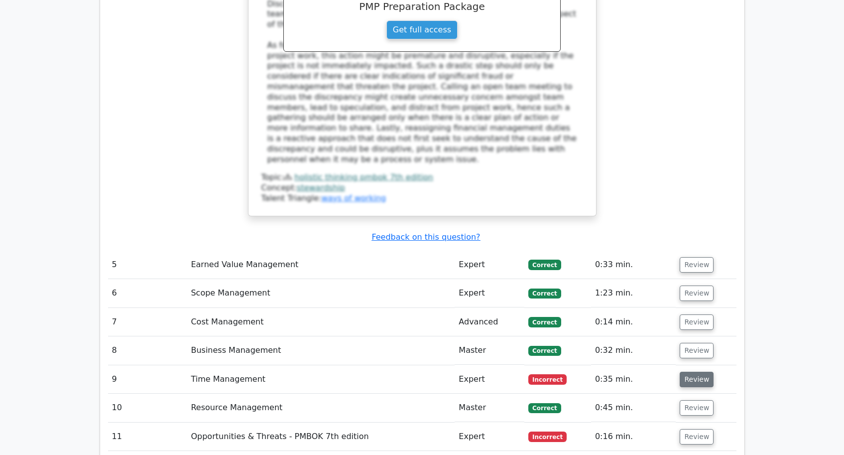
click at [690, 372] on button "Review" at bounding box center [697, 379] width 34 height 15
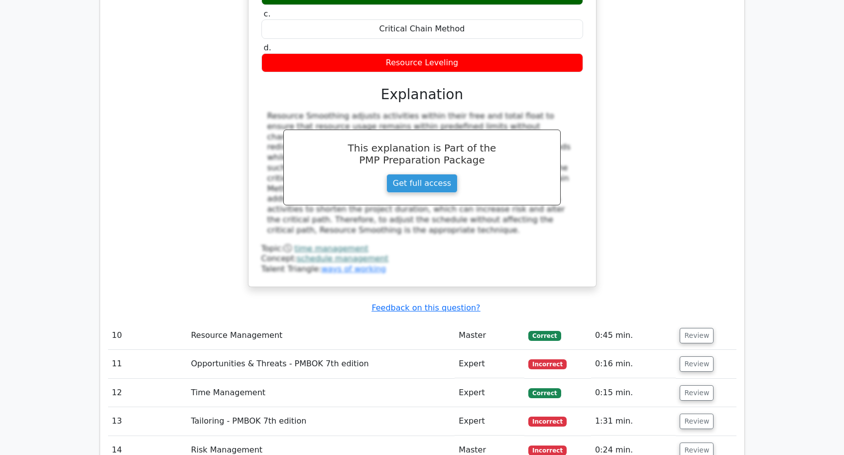
scroll to position [2403, 0]
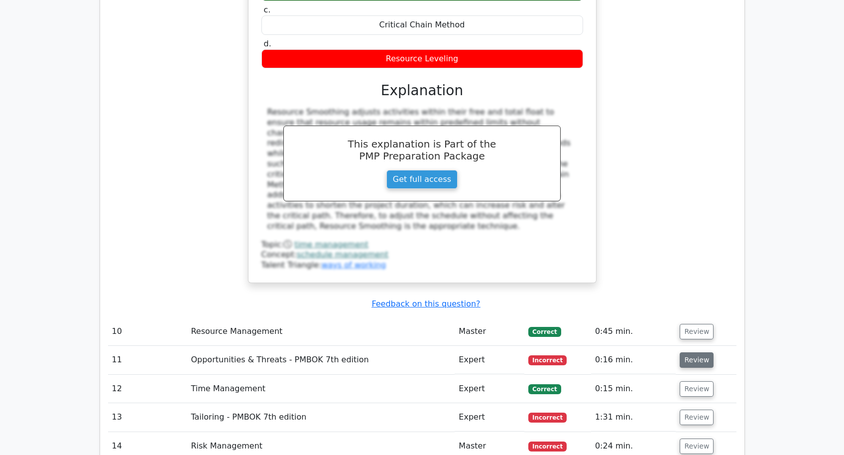
click at [689, 352] on button "Review" at bounding box center [697, 359] width 34 height 15
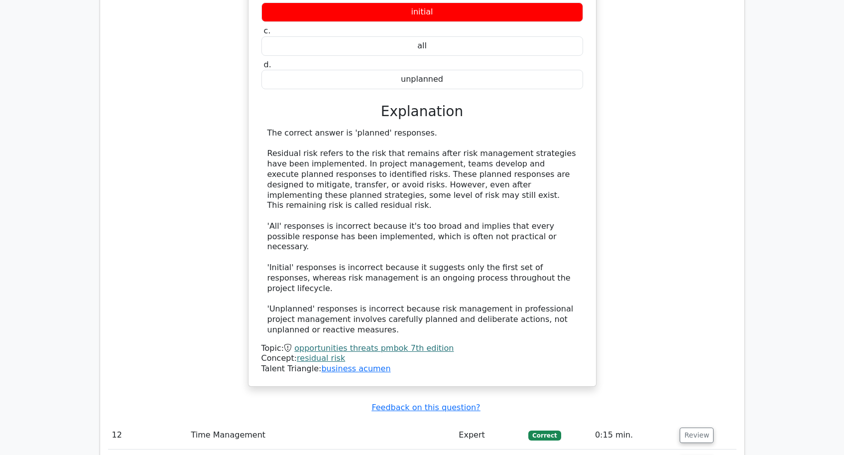
scroll to position [3019, 0]
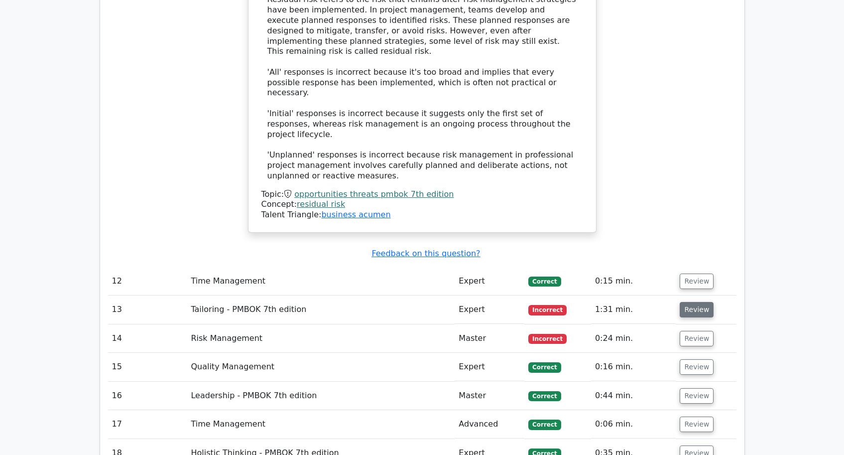
click at [700, 302] on button "Review" at bounding box center [697, 309] width 34 height 15
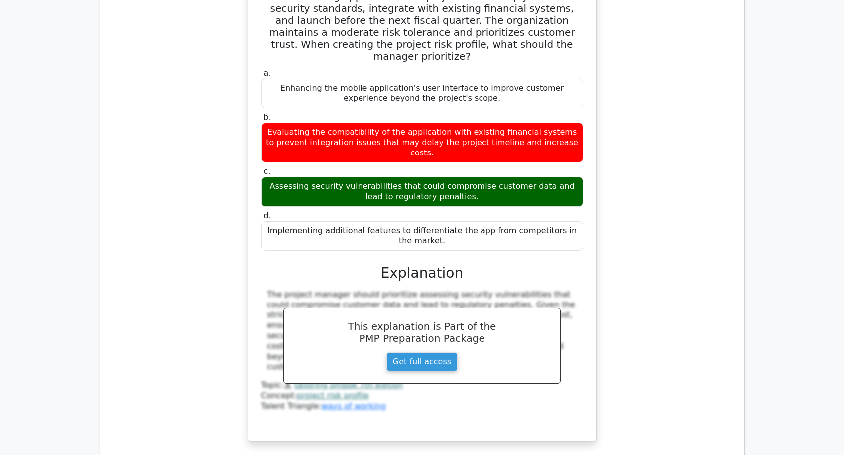
scroll to position [3421, 0]
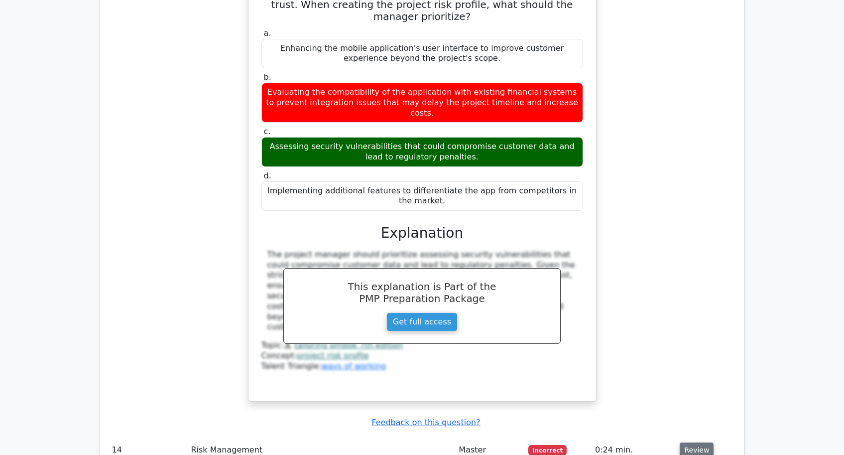
click at [697, 442] on button "Review" at bounding box center [697, 449] width 34 height 15
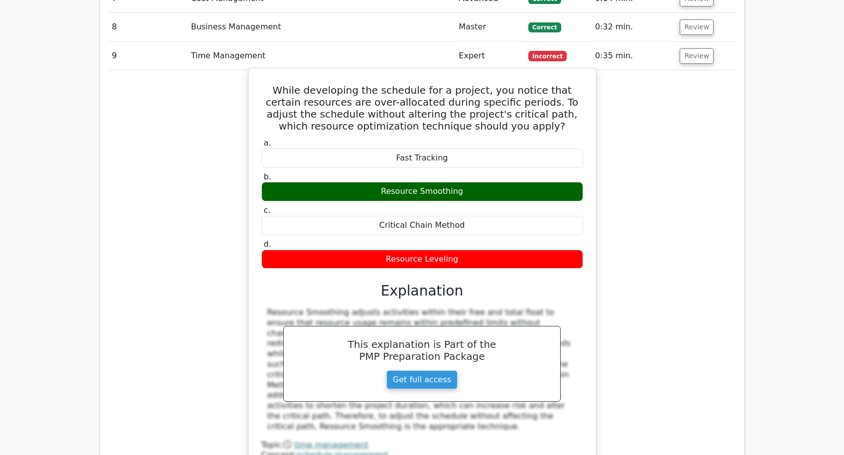
scroll to position [2090, 0]
